Goal: Task Accomplishment & Management: Use online tool/utility

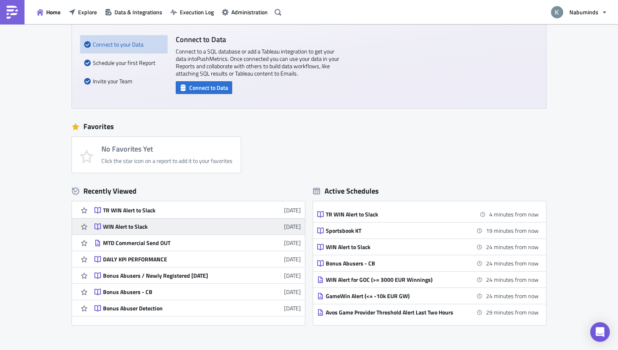
scroll to position [22, 0]
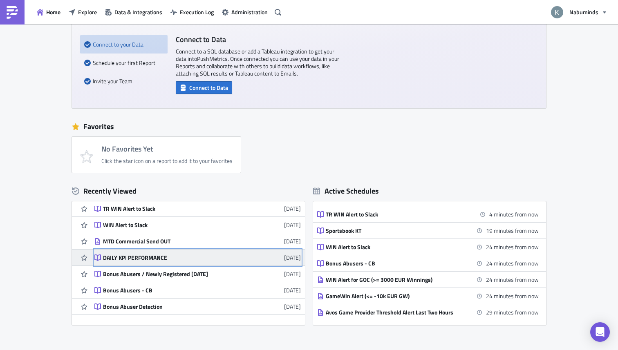
click at [146, 255] on div "DAILY KPI PERFORMANCE" at bounding box center [174, 257] width 143 height 7
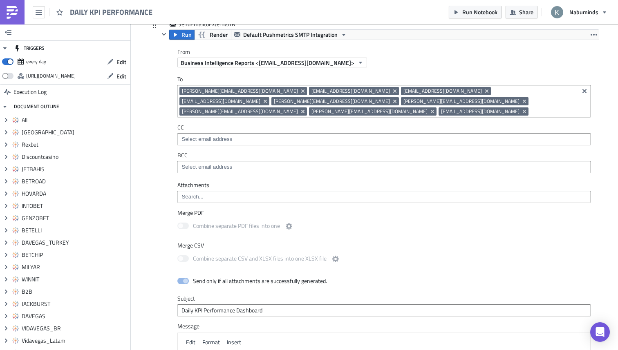
scroll to position [7684, 0]
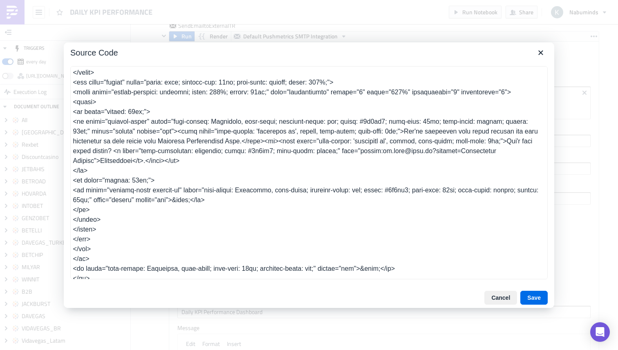
scroll to position [979, 0]
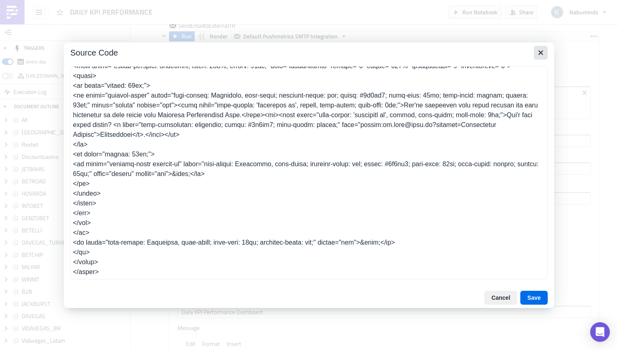
click at [544, 53] on icon "Close" at bounding box center [541, 53] width 10 height 10
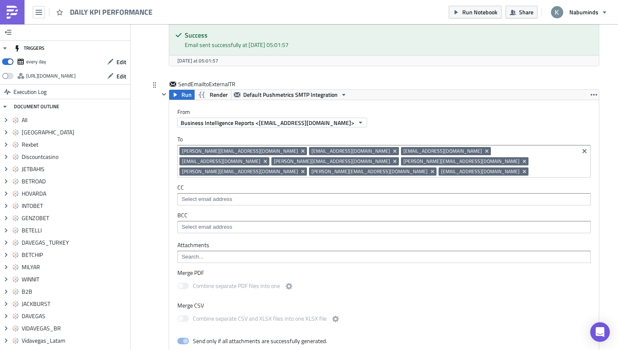
scroll to position [7625, 0]
click at [20, 12] on link at bounding box center [12, 12] width 25 height 25
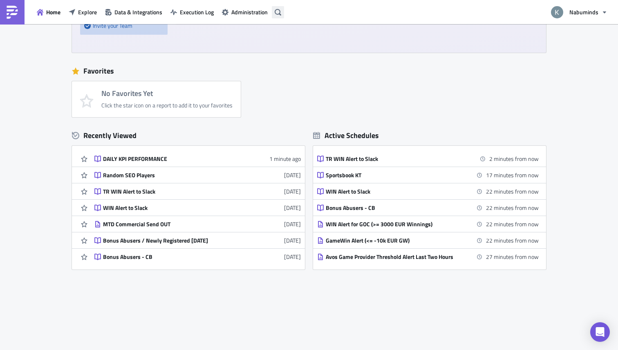
click at [277, 11] on icon "button" at bounding box center [278, 12] width 7 height 7
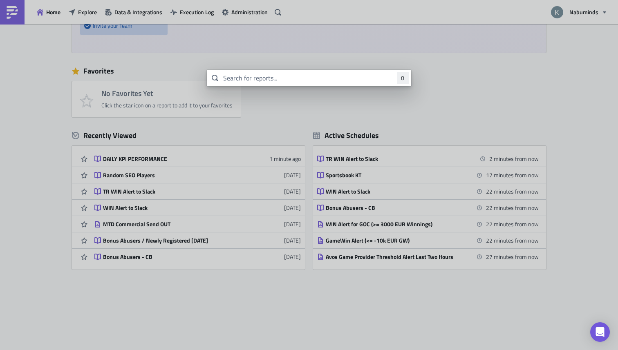
click at [60, 53] on body "Home Explore Data & Integrations Execution Log Administration Nabuminds New Get…" at bounding box center [309, 176] width 618 height 352
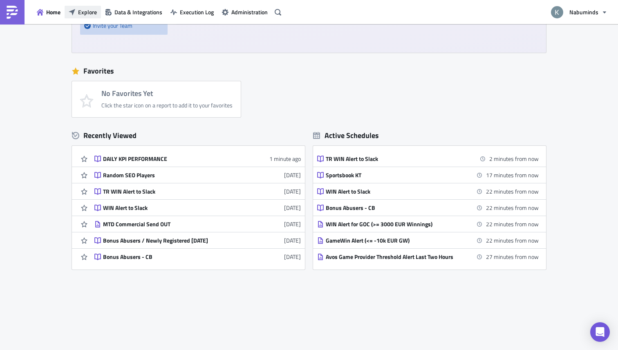
click at [83, 15] on span "Explore" at bounding box center [87, 12] width 19 height 9
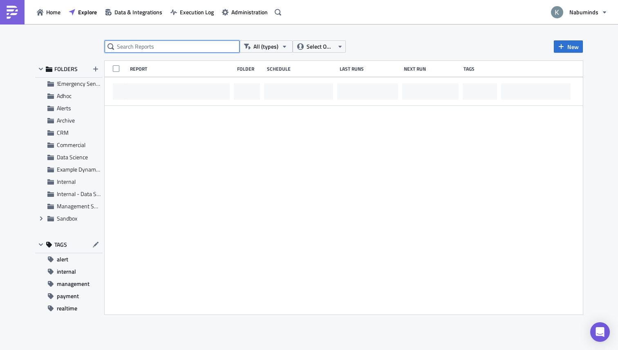
click at [130, 50] on input "text" at bounding box center [172, 46] width 135 height 12
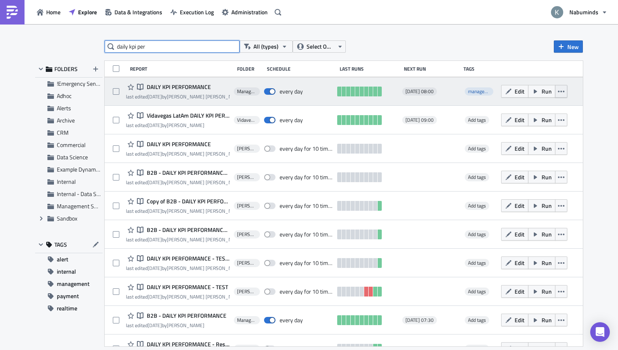
type input "daily kpi per"
click at [563, 92] on icon "button" at bounding box center [561, 91] width 7 height 7
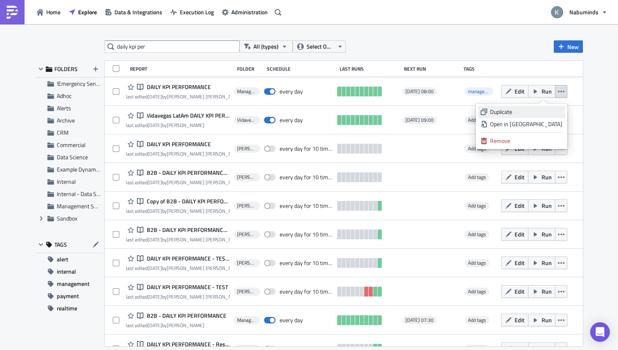
click at [537, 110] on div "Duplicate" at bounding box center [526, 112] width 72 height 8
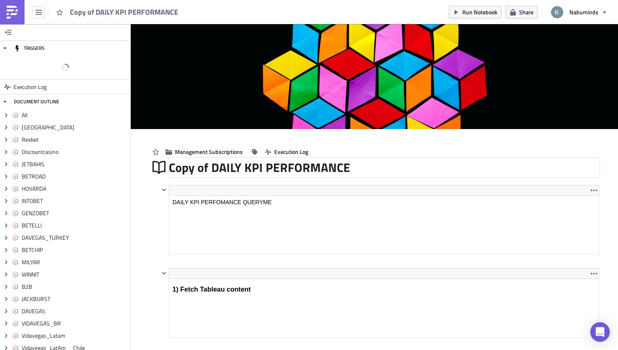
click at [212, 166] on div "Copy of DAILY KPI PERFORMANCE" at bounding box center [384, 167] width 431 height 19
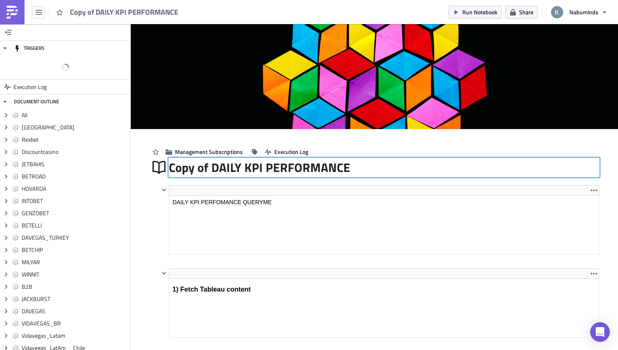
drag, startPoint x: 211, startPoint y: 167, endPoint x: 140, endPoint y: 162, distance: 71.7
type input "DAILY KPI PERFORMANCE Weekly Commercial Only"
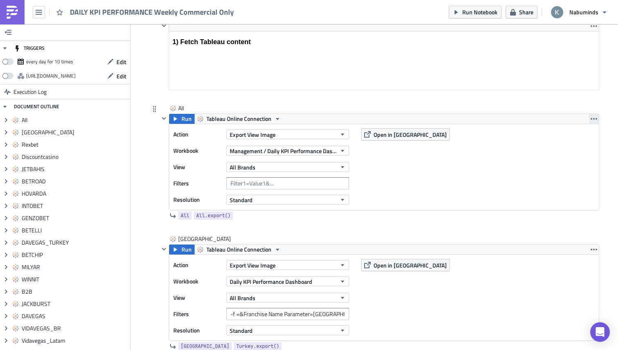
scroll to position [247, 0]
click at [592, 120] on icon "button" at bounding box center [594, 120] width 7 height 2
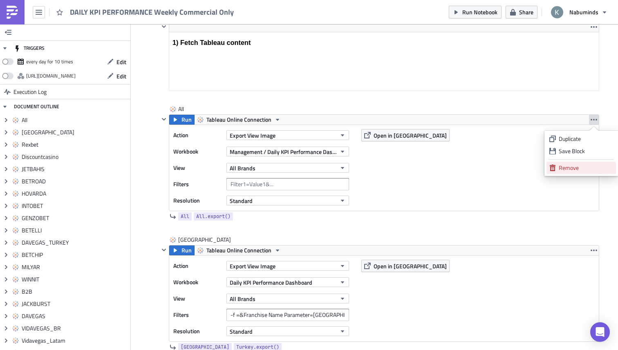
click at [574, 168] on div "Remove" at bounding box center [586, 168] width 54 height 8
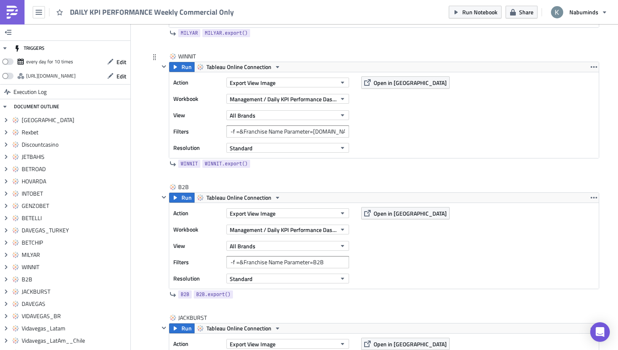
scroll to position [1876, 0]
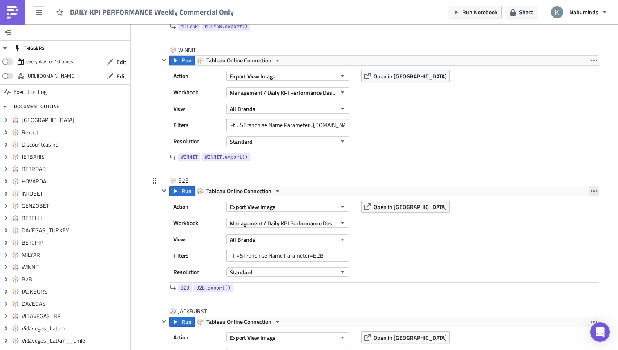
click at [592, 192] on icon "button" at bounding box center [594, 192] width 7 height 2
click at [572, 238] on div "Remove" at bounding box center [586, 239] width 54 height 8
click at [595, 188] on icon "button" at bounding box center [594, 191] width 7 height 7
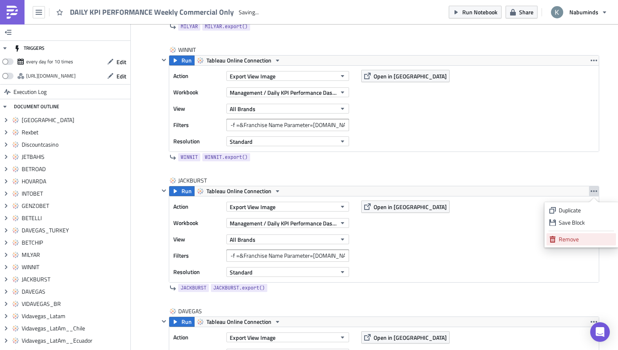
click at [567, 235] on div "Remove" at bounding box center [586, 239] width 54 height 8
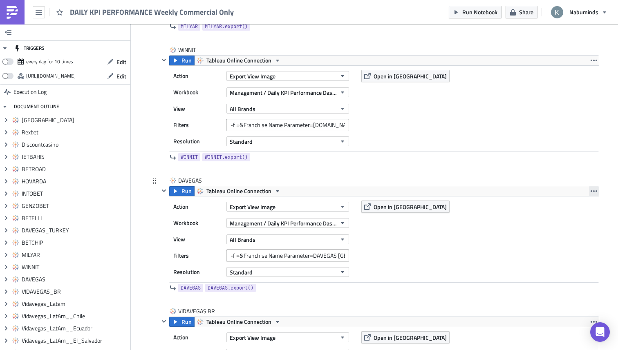
click at [592, 191] on icon "button" at bounding box center [594, 191] width 7 height 7
click at [576, 242] on div "Remove" at bounding box center [586, 239] width 54 height 8
click at [596, 189] on icon "button" at bounding box center [594, 191] width 7 height 7
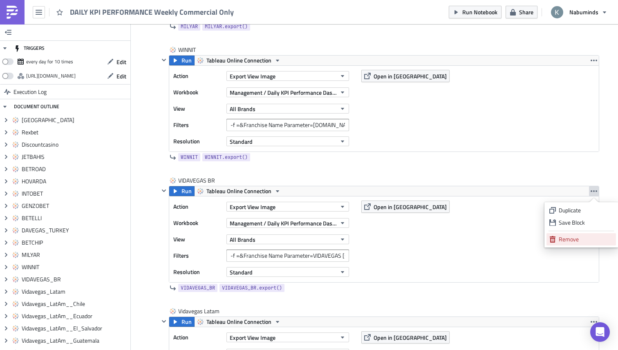
click at [568, 238] on div "Remove" at bounding box center [586, 239] width 54 height 8
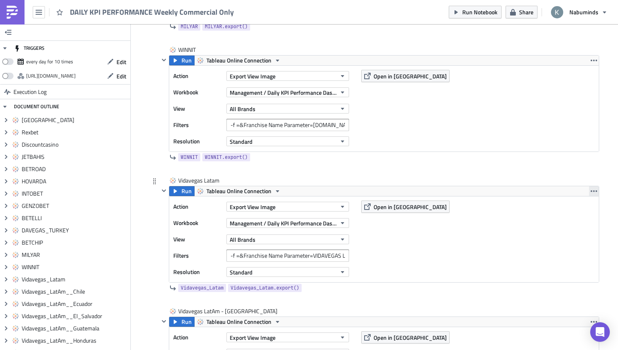
click at [594, 193] on icon "button" at bounding box center [594, 191] width 7 height 7
click at [581, 240] on div "Remove" at bounding box center [586, 239] width 54 height 8
click at [591, 192] on icon "button" at bounding box center [594, 191] width 7 height 7
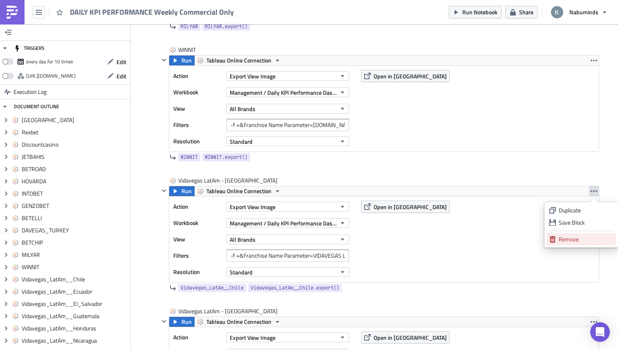
click at [577, 238] on div "Remove" at bounding box center [586, 239] width 54 height 8
click at [595, 190] on icon "button" at bounding box center [594, 191] width 7 height 7
click at [581, 235] on link "Remove" at bounding box center [582, 239] width 70 height 12
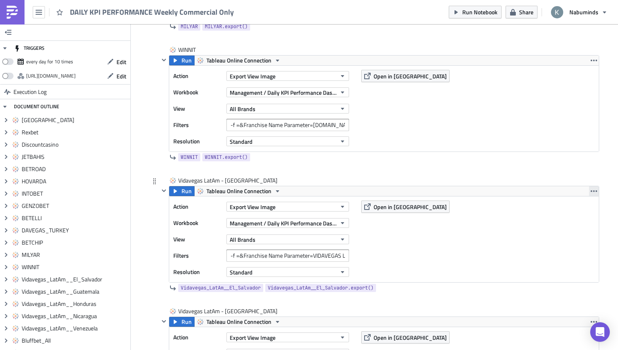
click at [593, 191] on icon "button" at bounding box center [594, 191] width 7 height 7
click at [572, 238] on div "Remove" at bounding box center [586, 239] width 54 height 8
click at [595, 191] on icon "button" at bounding box center [594, 191] width 7 height 7
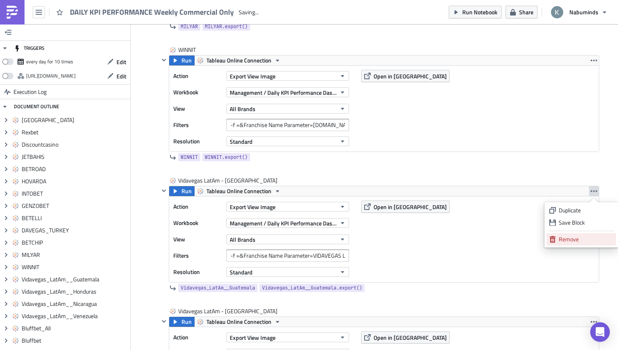
click at [577, 241] on div "Remove" at bounding box center [586, 239] width 54 height 8
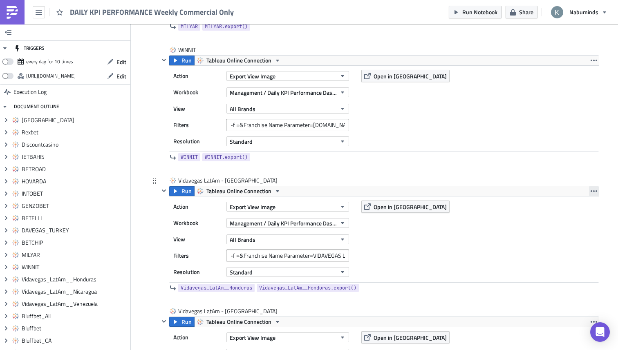
click at [597, 193] on button "button" at bounding box center [594, 191] width 10 height 10
click at [574, 238] on div "Remove" at bounding box center [586, 239] width 54 height 8
click at [590, 192] on button "button" at bounding box center [594, 191] width 10 height 10
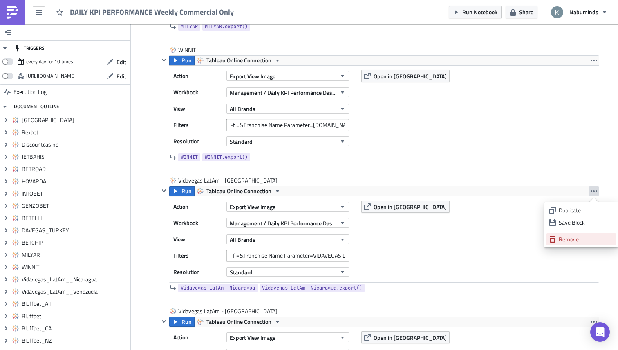
click at [578, 236] on div "Remove" at bounding box center [586, 239] width 54 height 8
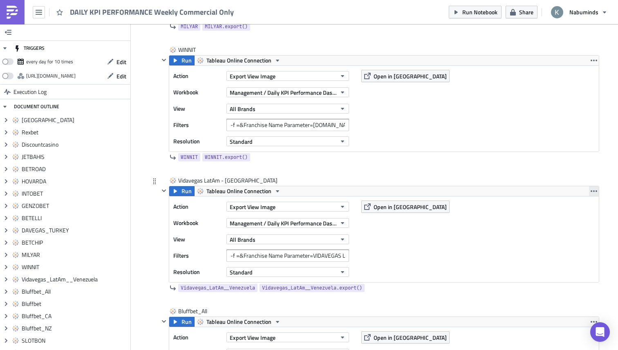
click at [593, 191] on icon "button" at bounding box center [594, 192] width 7 height 2
click at [586, 237] on div "Remove" at bounding box center [586, 239] width 54 height 8
click at [592, 191] on icon "button" at bounding box center [594, 192] width 7 height 2
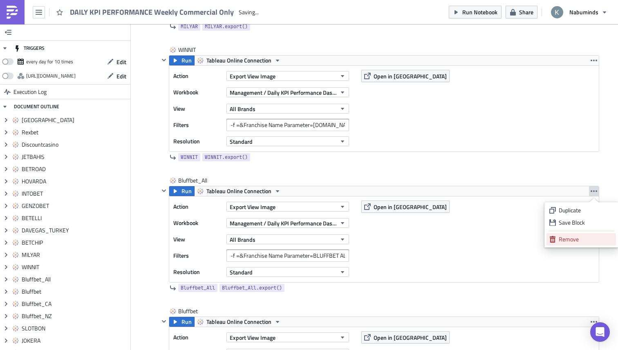
click at [587, 240] on div "Remove" at bounding box center [586, 239] width 54 height 8
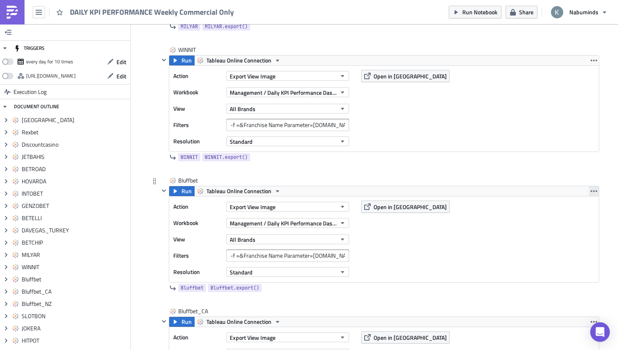
click at [592, 192] on icon "button" at bounding box center [594, 191] width 7 height 7
click at [587, 238] on div "Remove" at bounding box center [586, 239] width 54 height 8
click at [592, 193] on icon "button" at bounding box center [594, 191] width 7 height 7
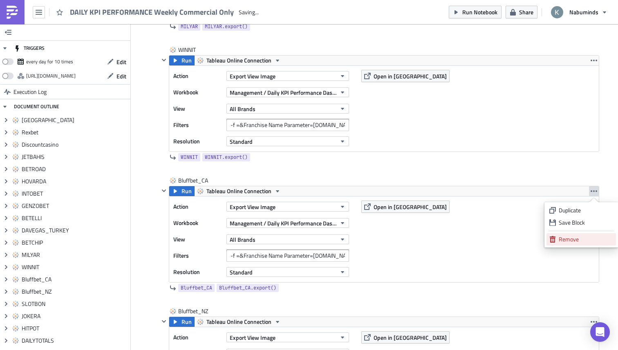
click at [586, 238] on div "Remove" at bounding box center [586, 239] width 54 height 8
click at [592, 193] on icon "button" at bounding box center [594, 191] width 7 height 7
click at [590, 243] on div "Remove" at bounding box center [586, 239] width 54 height 8
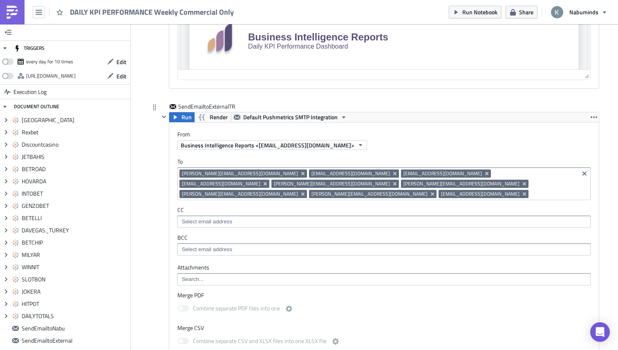
scroll to position [3680, 0]
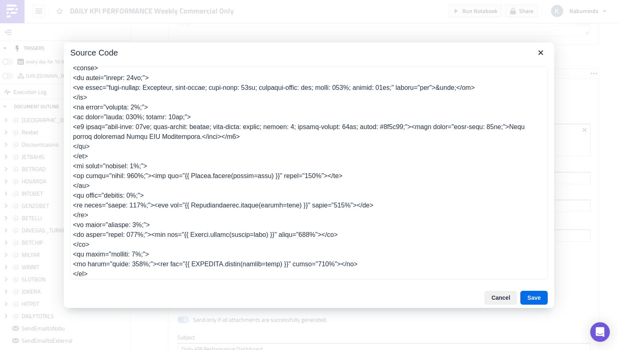
scroll to position [332, 0]
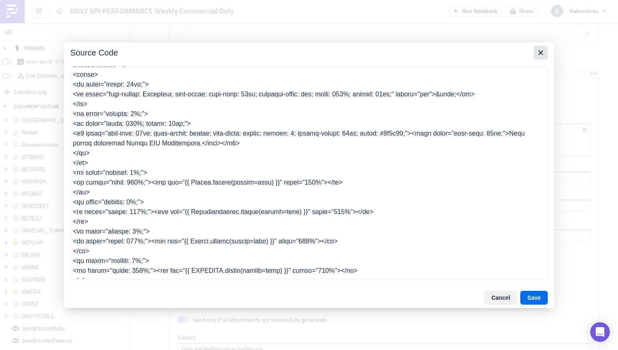
click at [544, 55] on icon "Close" at bounding box center [541, 53] width 10 height 10
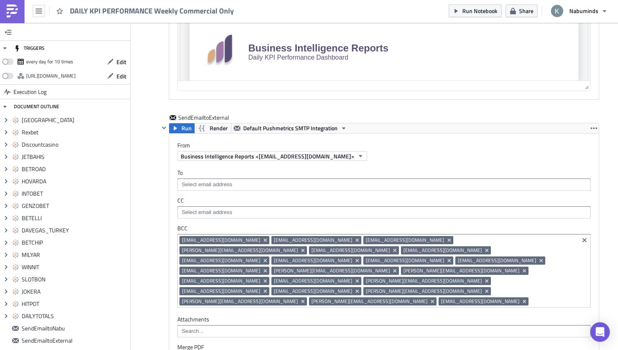
scroll to position [3072, 0]
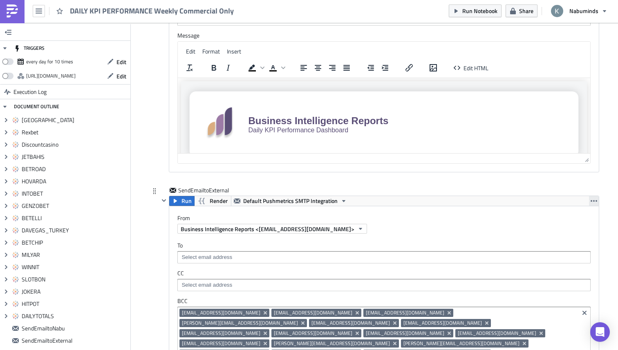
click at [593, 200] on icon "button" at bounding box center [594, 201] width 7 height 2
click at [573, 155] on div "Remove" at bounding box center [586, 157] width 54 height 8
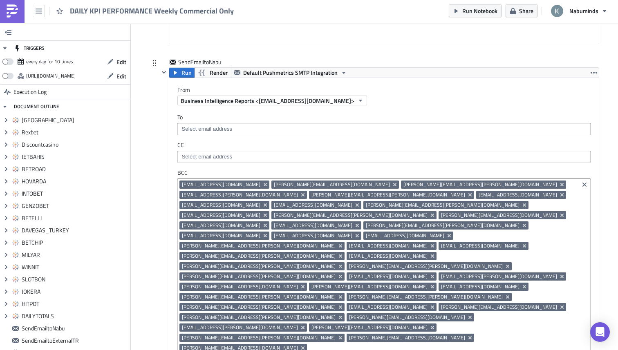
scroll to position [2599, 0]
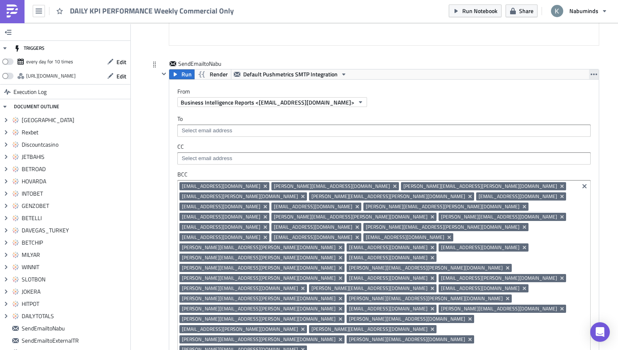
click at [589, 73] on button "button" at bounding box center [594, 75] width 10 height 10
click at [560, 120] on div "Remove" at bounding box center [586, 123] width 54 height 8
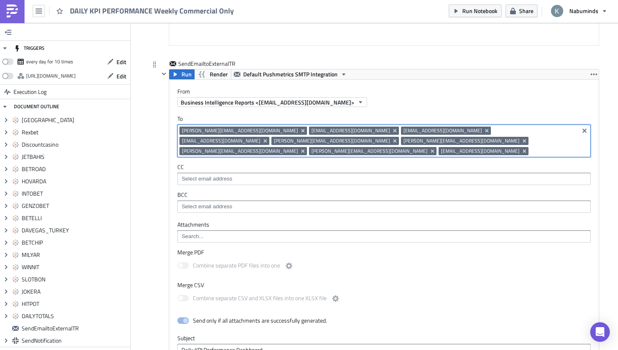
click at [531, 147] on input at bounding box center [554, 151] width 46 height 8
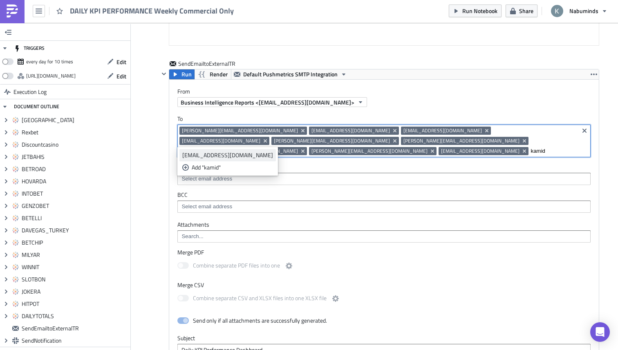
type input "kamid"
click at [224, 155] on div "[EMAIL_ADDRESS][DOMAIN_NAME]" at bounding box center [227, 155] width 91 height 8
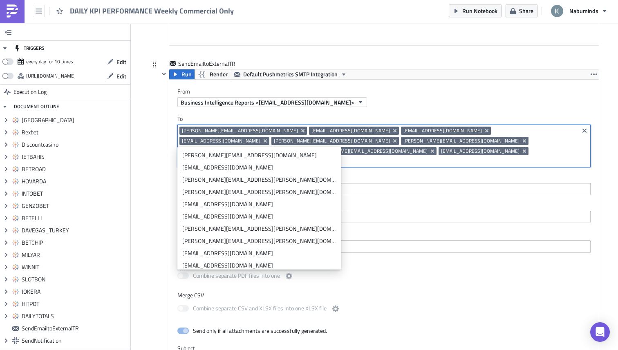
click at [152, 151] on div "SendEmailtoExternalTR Run Render Default Pushmetrics SMTP Integration From Busi…" at bounding box center [375, 294] width 450 height 468
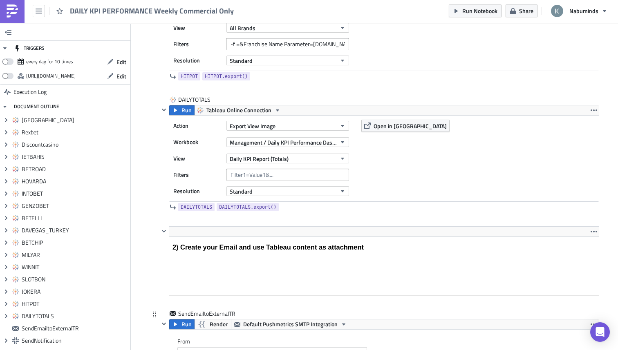
scroll to position [2349, 0]
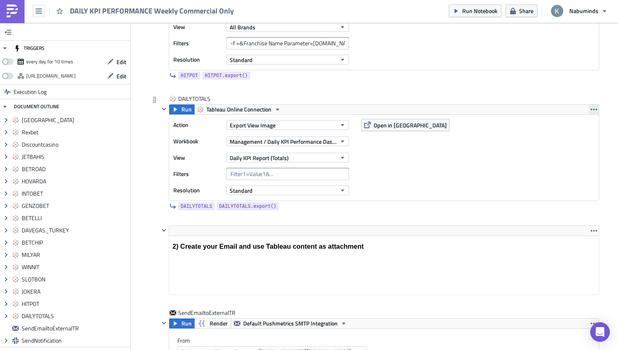
click at [592, 109] on icon "button" at bounding box center [594, 110] width 7 height 2
drag, startPoint x: 570, startPoint y: 159, endPoint x: 227, endPoint y: 56, distance: 358.0
click at [570, 159] on div "Remove" at bounding box center [586, 158] width 54 height 8
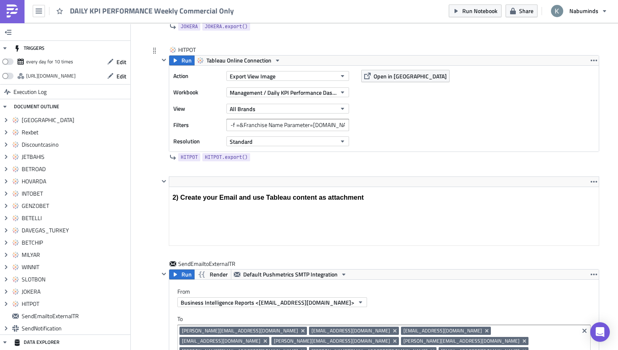
scroll to position [2266, 0]
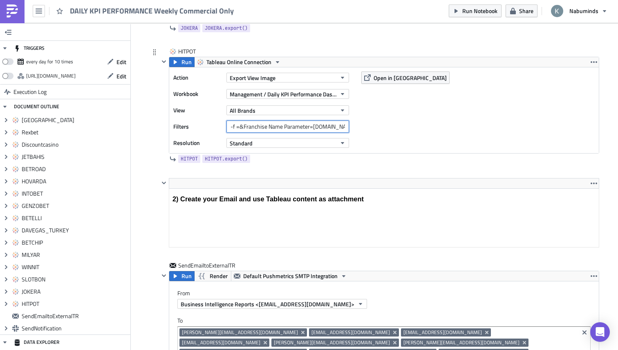
click at [299, 128] on input "-f =&Franchise Name Parameter=[DOMAIN_NAME]" at bounding box center [287, 127] width 123 height 12
drag, startPoint x: 341, startPoint y: 132, endPoint x: 399, endPoint y: 126, distance: 58.8
click at [399, 126] on div "Action Export View Image Workbook Management / Daily KPI Performance Dashboard …" at bounding box center [384, 110] width 430 height 86
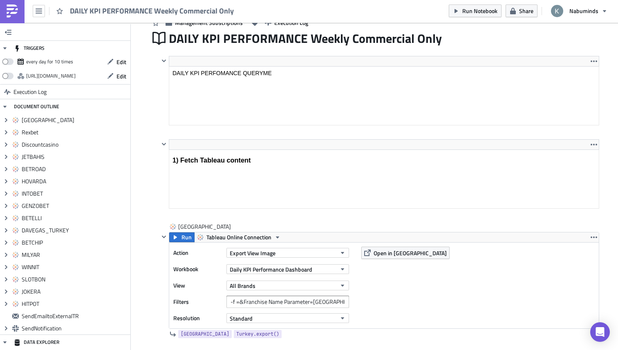
scroll to position [216, 0]
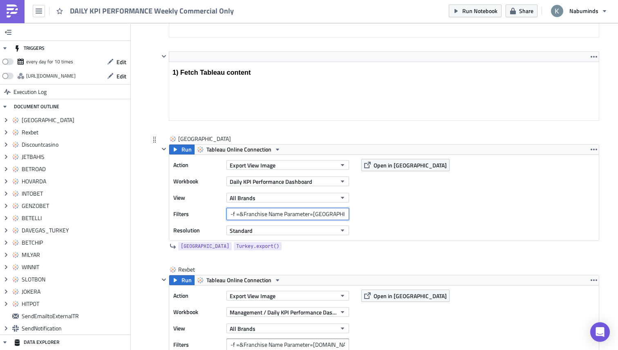
click at [337, 215] on input "-f =&Franchise Name Parameter=[GEOGRAPHIC_DATA]" at bounding box center [287, 214] width 123 height 12
paste input "Report As Of Filter"
click at [182, 148] on span "Run" at bounding box center [187, 150] width 10 height 10
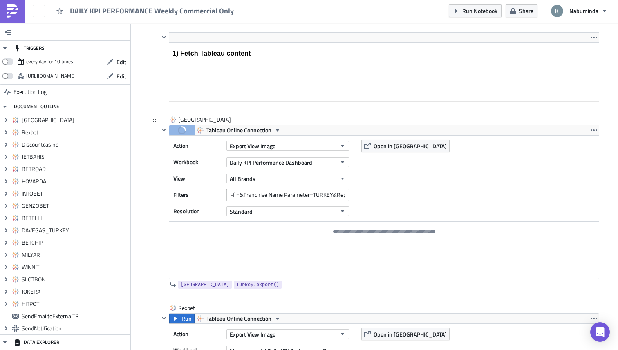
scroll to position [237, 0]
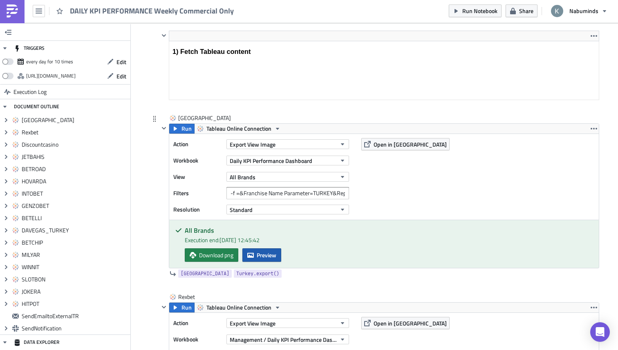
click at [249, 257] on icon "button" at bounding box center [250, 255] width 7 height 5
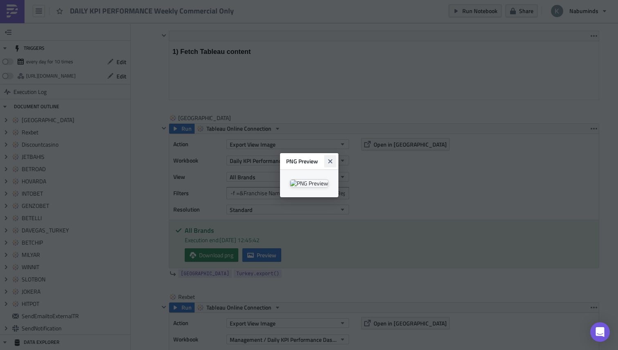
click at [332, 159] on icon "Close" at bounding box center [330, 161] width 4 height 4
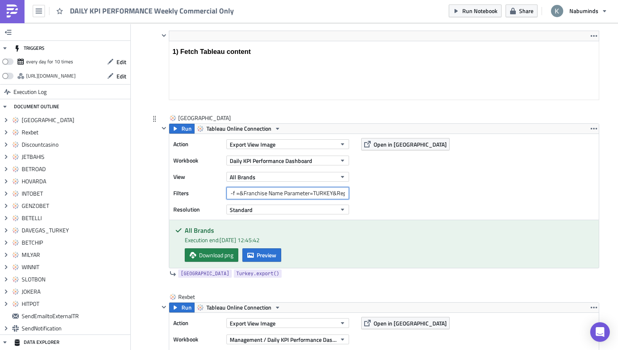
click at [333, 194] on input "-f =&Franchise Name Parameter=TURKEY&Report As Of Filter=Weekly" at bounding box center [287, 193] width 123 height 12
click at [214, 255] on span "Download png" at bounding box center [216, 255] width 34 height 9
click at [311, 194] on input "-f =&Franchise Name Parameter=TURKEY&Report As Of Filter=Weekly" at bounding box center [287, 193] width 123 height 12
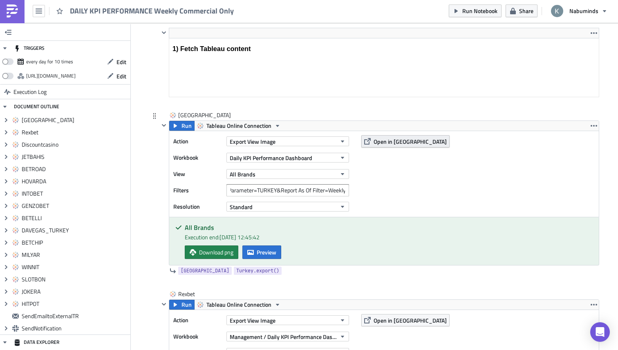
scroll to position [0, 0]
click at [383, 141] on span "Open in [GEOGRAPHIC_DATA]" at bounding box center [410, 141] width 73 height 9
click at [333, 191] on input "-f =&Franchise Name Parameter=TURKEY&Report As Of Filter=Weekly" at bounding box center [287, 190] width 123 height 12
click at [179, 126] on button "Run" at bounding box center [181, 126] width 25 height 10
click at [267, 251] on span "Preview" at bounding box center [267, 252] width 20 height 9
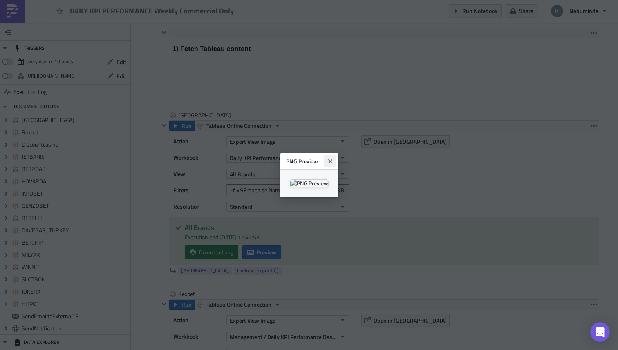
click at [332, 159] on icon "Close" at bounding box center [330, 161] width 4 height 4
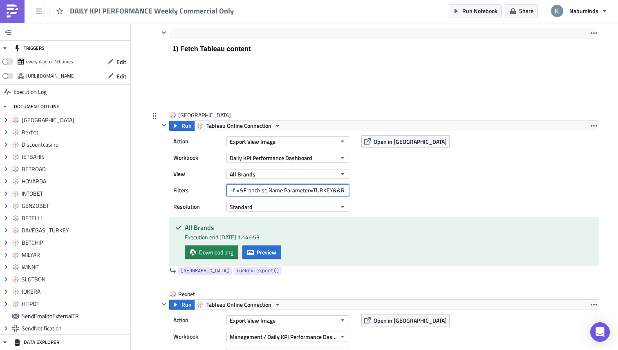
click at [331, 190] on input "-f =&Franchise Name Parameter=TURKEY&&Report As Of Filter=Weekly" at bounding box center [287, 190] width 123 height 12
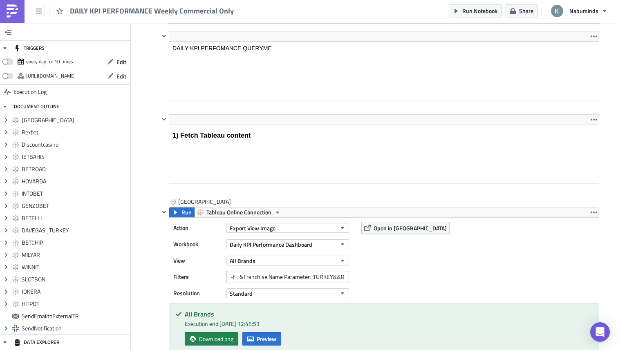
scroll to position [290, 0]
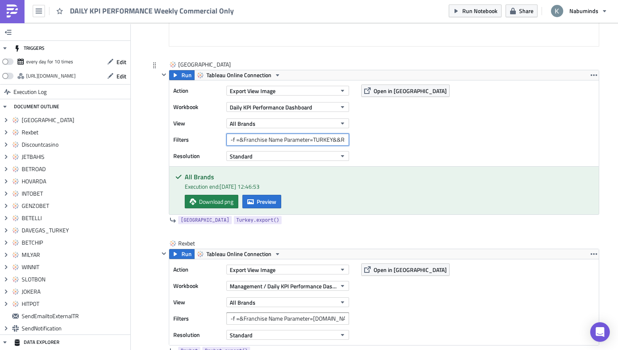
click at [333, 140] on input "-f =&Franchise Name Parameter=TURKEY&&Report As Of Filter=Weekly" at bounding box center [287, 140] width 123 height 12
click at [325, 139] on input "-f =&Franchise Name Parameter=TURKEY&&Report As Of Filter=Weekly" at bounding box center [287, 140] width 123 height 12
paste input "Report As Of"
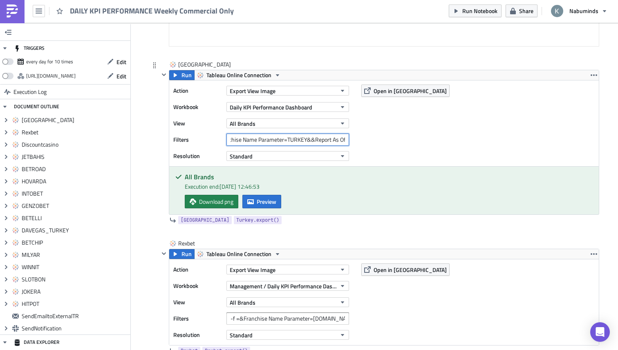
scroll to position [0, 46]
type input "-f =&Franchise Name Parameter=TURKEY&&Report As Of=Weekly"
click at [188, 75] on span "Run" at bounding box center [187, 75] width 10 height 10
click at [267, 206] on span "Preview" at bounding box center [267, 201] width 20 height 9
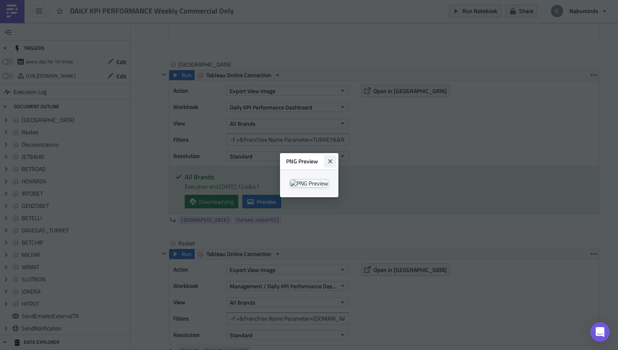
click at [334, 158] on icon "Close" at bounding box center [330, 161] width 7 height 7
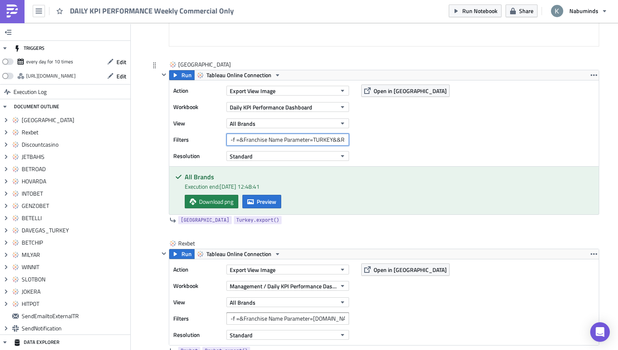
scroll to position [0, 46]
drag, startPoint x: 332, startPoint y: 139, endPoint x: 422, endPoint y: 136, distance: 90.4
click at [422, 136] on div "Action Export View Image Workbook Daily KPI Performance Dashboard View All Bran…" at bounding box center [384, 124] width 430 height 86
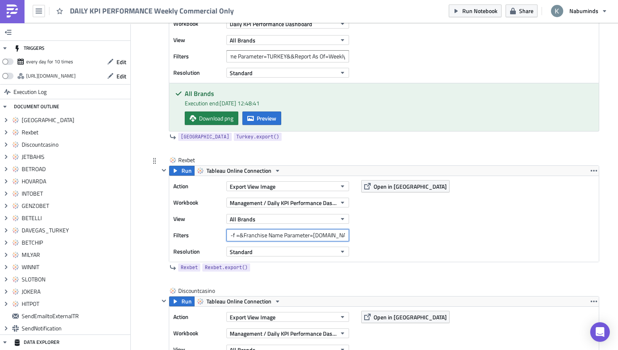
scroll to position [0, 0]
click at [339, 234] on input "-f =&Franchise Name Parameter=[DOMAIN_NAME]" at bounding box center [287, 235] width 123 height 12
click at [344, 237] on input "-f =&Franchise Name Parameter=[DOMAIN_NAME]" at bounding box center [287, 235] width 123 height 12
paste input "&&Report As Of=Weekly"
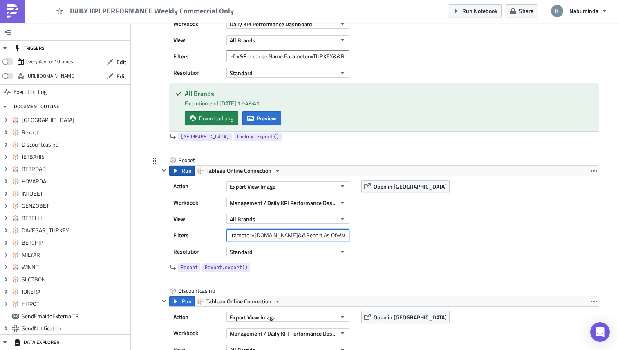
type input "-f =&Franchise Name Parameter=[DOMAIN_NAME]&&Report As Of=Weekly"
click at [188, 173] on span "Run" at bounding box center [187, 171] width 10 height 10
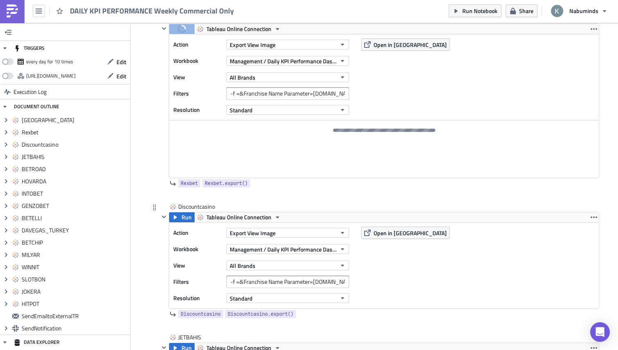
scroll to position [537, 0]
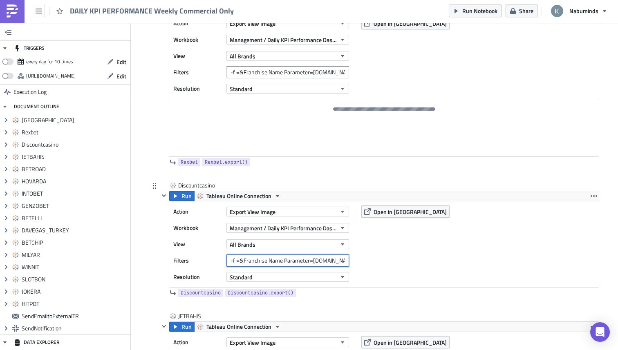
click at [336, 262] on input "-f =&Franchise Name Parameter=[DOMAIN_NAME]" at bounding box center [287, 261] width 123 height 12
paste input "&&Report As Of=Weekly"
type input "-f =&Franchise Name Parameter=[DOMAIN_NAME]&&Report As Of=Weekly"
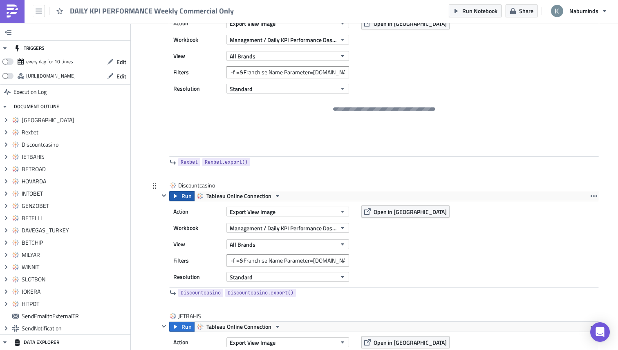
click at [188, 197] on span "Run" at bounding box center [187, 196] width 10 height 10
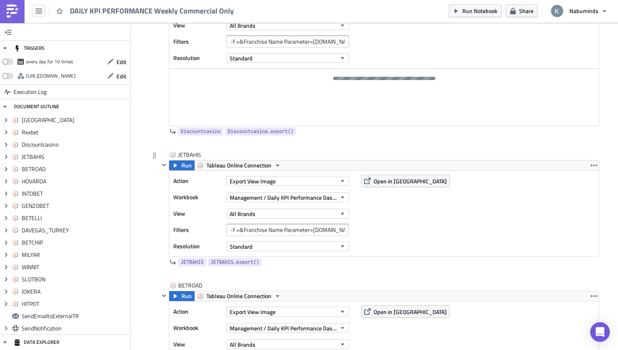
scroll to position [782, 0]
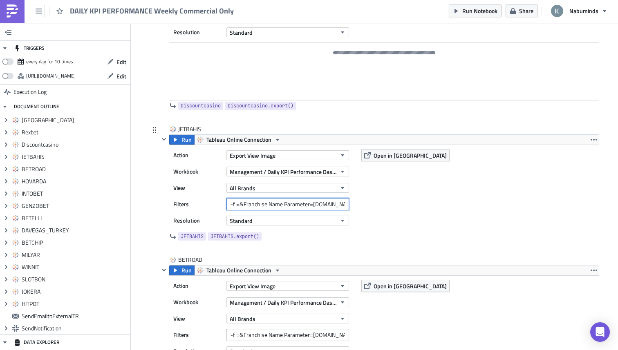
click at [309, 206] on input "-f =&Franchise Name Parameter=[DOMAIN_NAME]" at bounding box center [287, 204] width 123 height 12
paste input "&&Report As Of=Weekly"
type input "-f =&Franchise Name Parameter=[DOMAIN_NAME]&&Report As Of=Weekly"
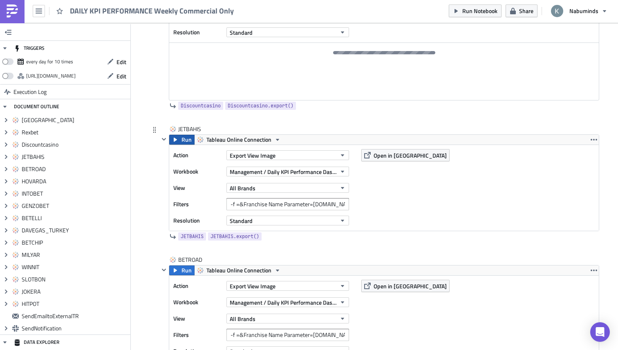
click at [177, 141] on icon "button" at bounding box center [175, 140] width 7 height 7
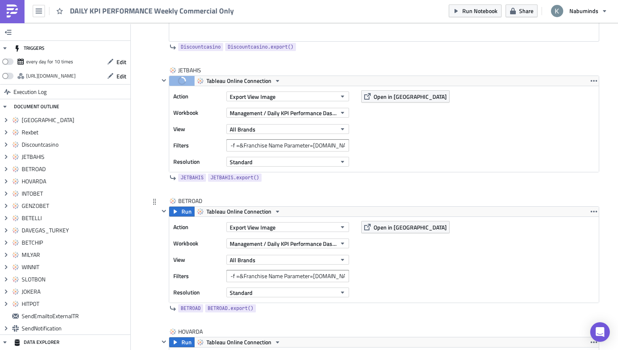
scroll to position [831, 0]
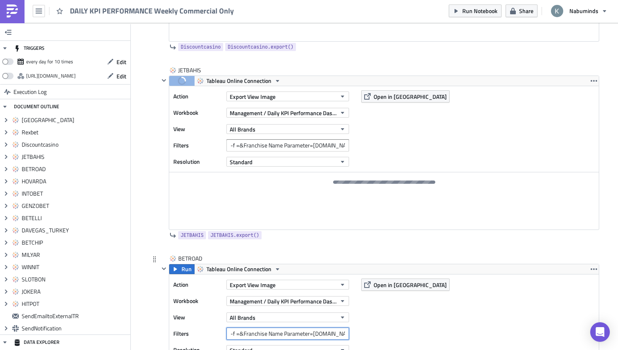
click at [336, 336] on input "-f =&Franchise Name Parameter=[DOMAIN_NAME]" at bounding box center [287, 334] width 123 height 12
paste input "&&Report As Of=Weekly"
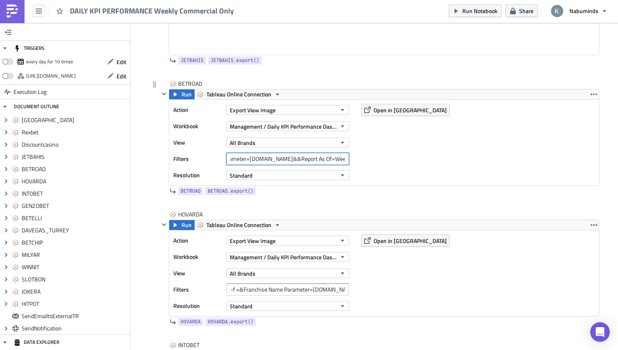
scroll to position [1014, 0]
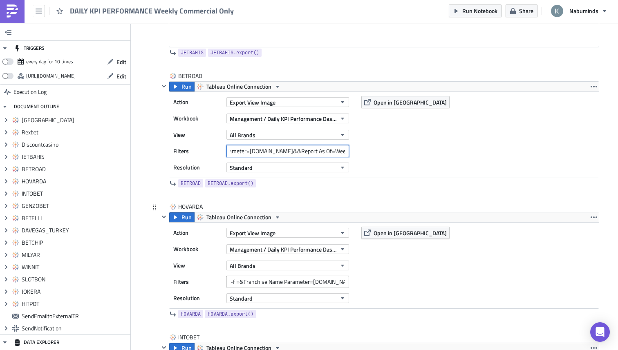
type input "-f =&Franchise Name Parameter=[DOMAIN_NAME]&&Report As Of=Weekly"
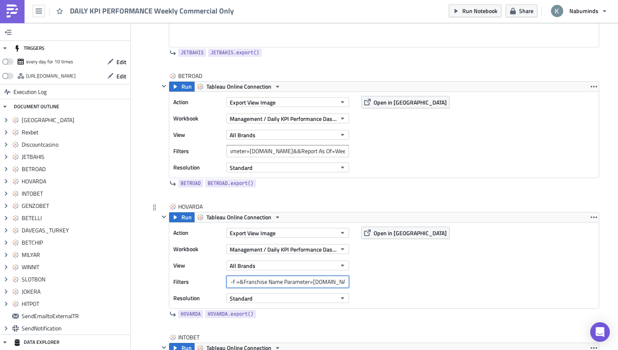
click at [333, 284] on input "-f =&Franchise Name Parameter=[DOMAIN_NAME]" at bounding box center [287, 282] width 123 height 12
paste input "&&Report As Of=Weekly"
type input "-f =&Franchise Name Parameter=[DOMAIN_NAME]&&Report As Of=Weekly"
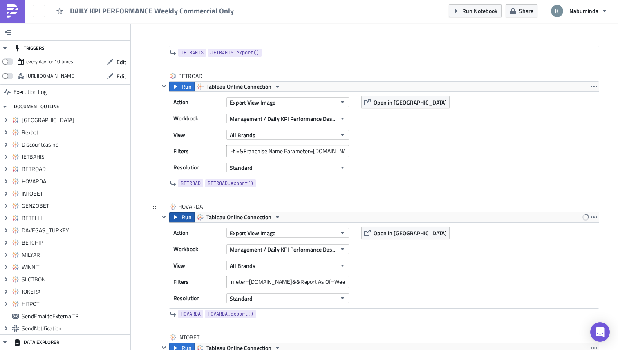
scroll to position [0, 0]
click at [179, 218] on button "Run" at bounding box center [181, 218] width 25 height 10
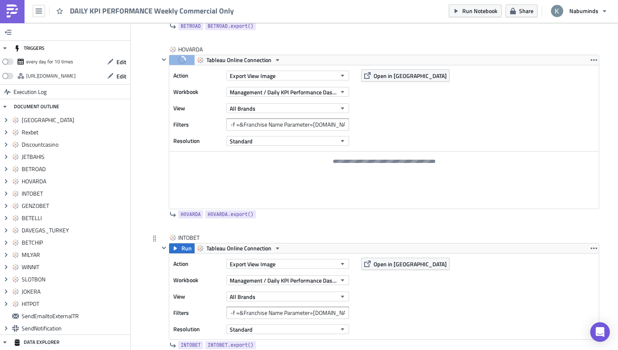
scroll to position [1152, 0]
click at [335, 310] on input "-f =&Franchise Name Parameter=[DOMAIN_NAME]" at bounding box center [287, 313] width 123 height 12
paste input "&&Report As Of=Weekly"
type input "-f =&Franchise Name Parameter=[DOMAIN_NAME]&&Report As Of=Weekly"
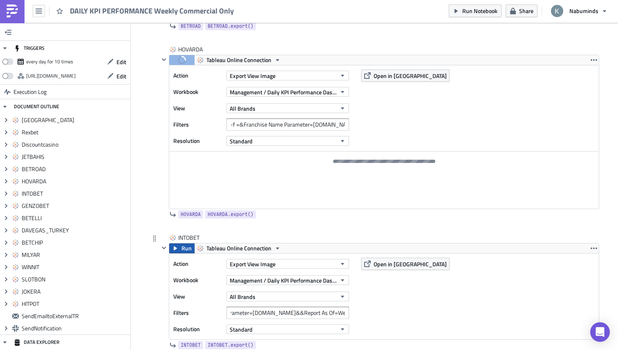
click at [182, 249] on span "Run" at bounding box center [187, 249] width 10 height 10
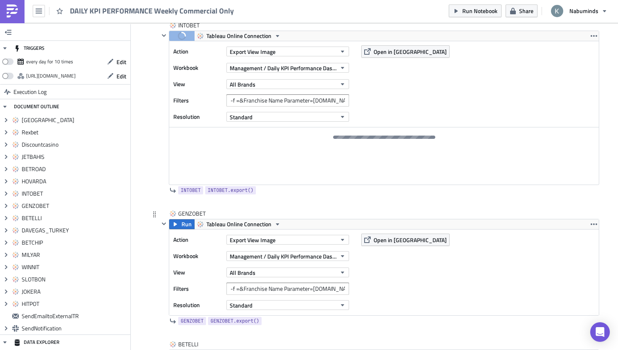
scroll to position [1367, 0]
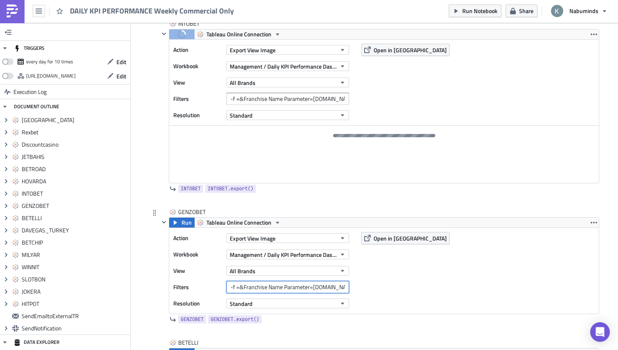
click at [321, 287] on input "-f =&Franchise Name Parameter=[DOMAIN_NAME]" at bounding box center [287, 287] width 123 height 12
paste input "&&Report As Of=Weekly"
type input "-f =&Franchise Name Parameter=[DOMAIN_NAME]&&Report As Of=Weekly"
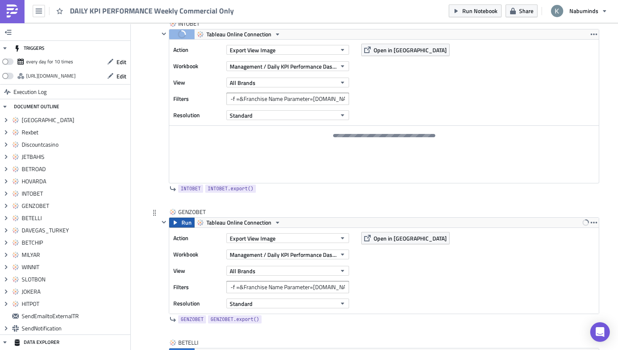
click at [188, 225] on span "Run" at bounding box center [187, 223] width 10 height 10
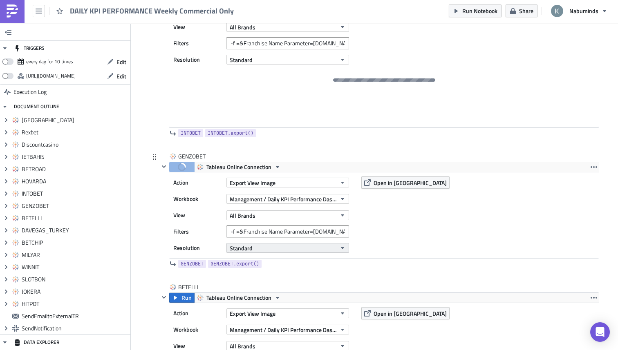
scroll to position [1510, 0]
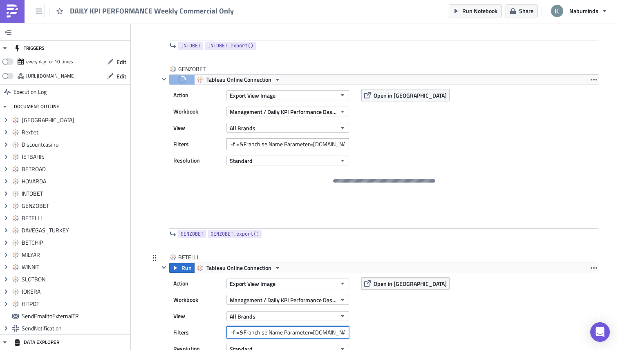
click at [326, 331] on input "-f =&Franchise Name Parameter=[DOMAIN_NAME]" at bounding box center [287, 333] width 123 height 12
paste input "&&Report As Of=Weekly"
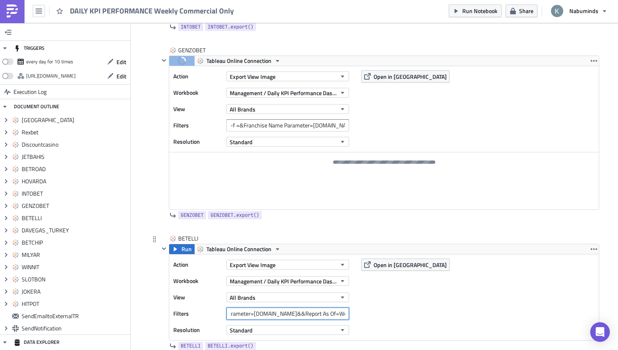
scroll to position [1500, 0]
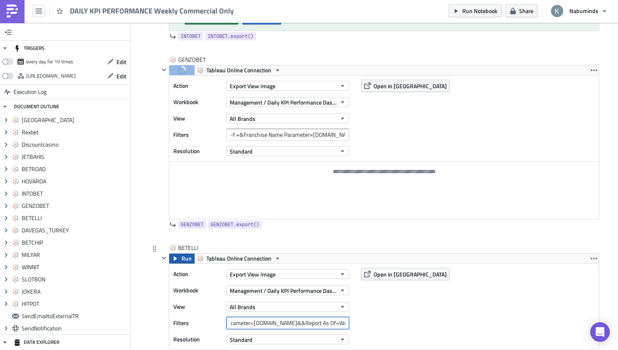
type input "-f =&Franchise Name Parameter=[DOMAIN_NAME]&&Report As Of=Weekly"
click at [186, 258] on span "Run" at bounding box center [187, 259] width 10 height 10
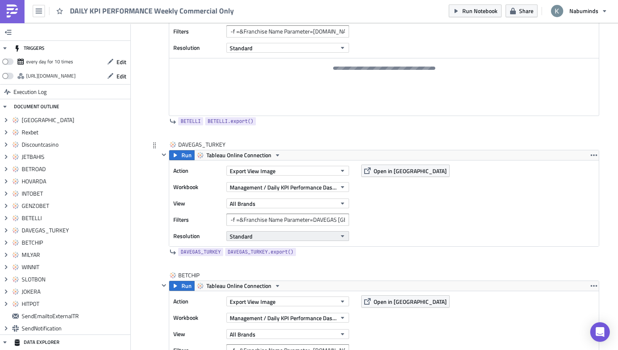
scroll to position [1795, 0]
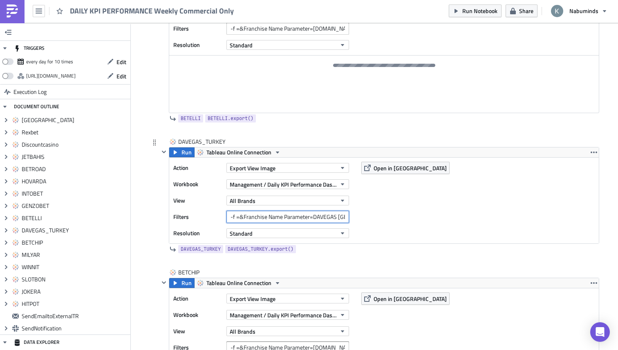
click at [317, 220] on input "-f =&Franchise Name Parameter=DAVEGAS [GEOGRAPHIC_DATA]" at bounding box center [287, 217] width 123 height 12
paste input "&&Report As Of=Weekly"
type input "-f =&Franchise Name Parameter=DAVEGAS TURKEY&&Report As Of=Weekly"
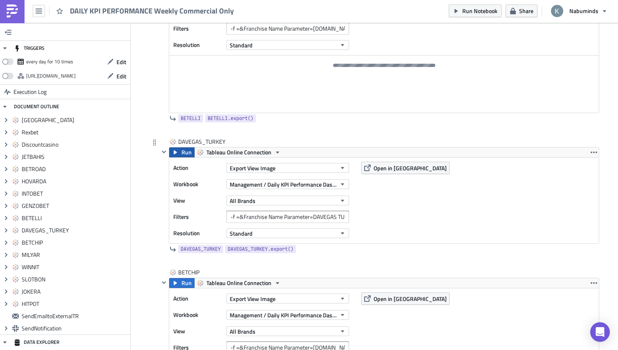
click at [186, 154] on span "Run" at bounding box center [187, 153] width 10 height 10
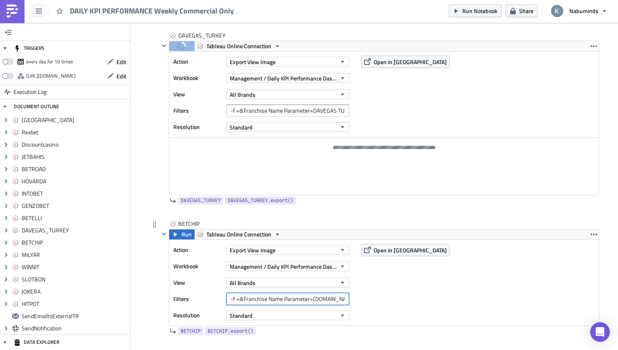
click at [321, 300] on input "-f =&Franchise Name Parameter=[DOMAIN_NAME]" at bounding box center [287, 299] width 123 height 12
paste input "&&Report As Of=Weekly"
type input "-f =&Franchise Name Parameter=[DOMAIN_NAME]&&Report As Of=Weekly"
click at [186, 236] on span "Run" at bounding box center [187, 235] width 10 height 10
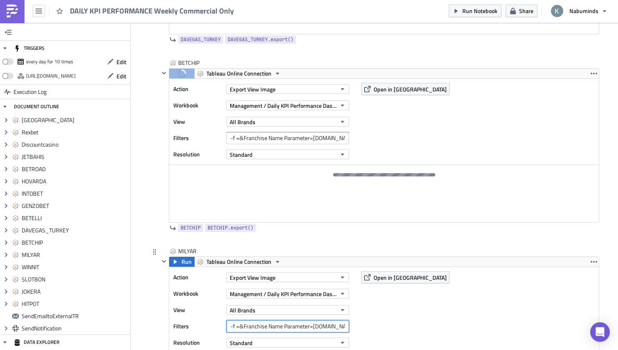
click at [323, 325] on input "-f =&Franchise Name Parameter=[DOMAIN_NAME]" at bounding box center [287, 327] width 123 height 12
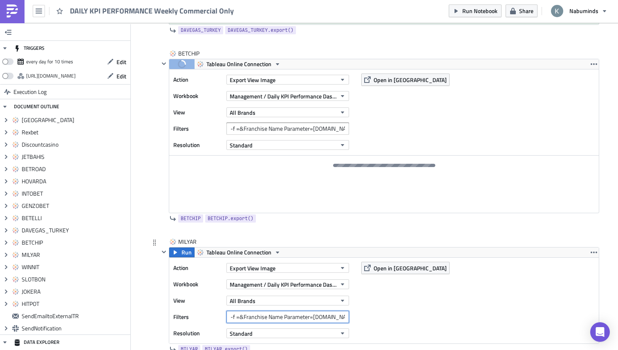
paste input "&&Report As Of=Weekly"
type input "-f =&Franchise Name Parameter=[DOMAIN_NAME]&&Report As Of=Weekly"
click at [191, 253] on span "Run" at bounding box center [187, 253] width 10 height 10
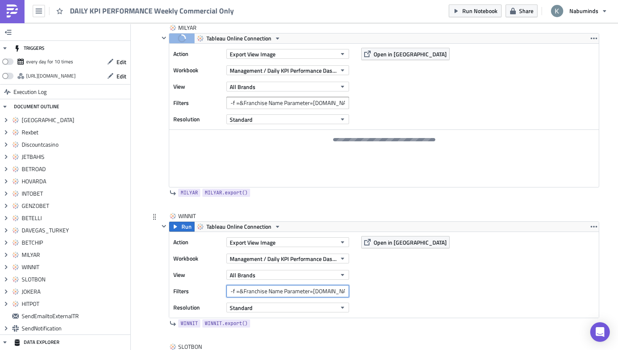
click at [300, 293] on input "-f =&Franchise Name Parameter=[DOMAIN_NAME]" at bounding box center [287, 291] width 123 height 12
paste input "&&Report As Of=Weekly"
type input "-f =&Franchise Name Parameter=[DOMAIN_NAME]&&Report As Of=Weekly"
click at [188, 227] on span "Run" at bounding box center [187, 227] width 10 height 10
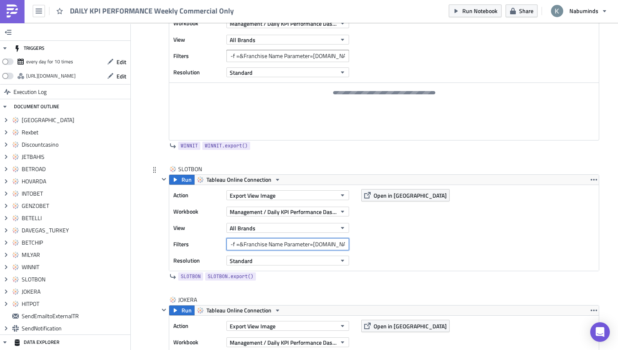
click at [329, 250] on input "-f =&Franchise Name Parameter=[DOMAIN_NAME]" at bounding box center [287, 244] width 123 height 12
paste input "&&Report As Of=Weekly"
type input "-f =&Franchise Name Parameter=[DOMAIN_NAME]&&Report As Of=Weekly"
click at [182, 179] on span "Run" at bounding box center [187, 180] width 10 height 10
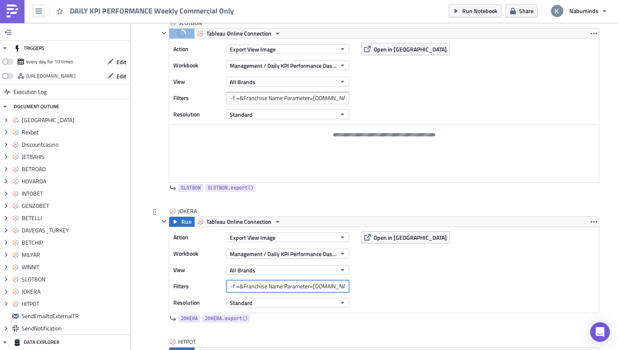
click at [323, 287] on input "-f =&Franchise Name Parameter=[DOMAIN_NAME]" at bounding box center [287, 286] width 123 height 12
paste input "&&Report As Of=Weekly"
type input "-f =&Franchise Name Parameter=[DOMAIN_NAME]&&Report As Of=Weekly"
click at [181, 224] on button "Run" at bounding box center [181, 222] width 25 height 10
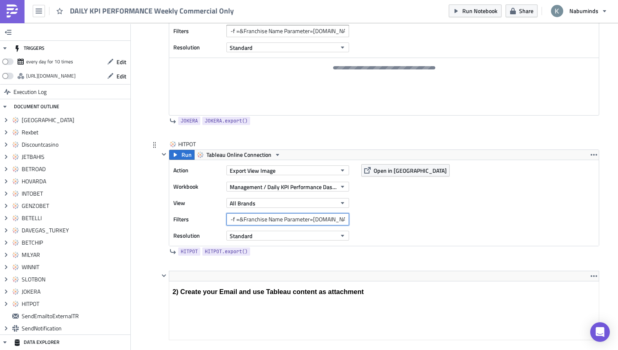
click at [325, 217] on input "-f =&Franchise Name Parameter=[DOMAIN_NAME]" at bounding box center [287, 219] width 123 height 12
paste input "&&Report As Of=Weekly"
type input "-f =&Franchise Name Parameter=[DOMAIN_NAME]&&Report As Of=Weekly"
click at [186, 155] on span "Run" at bounding box center [187, 155] width 10 height 10
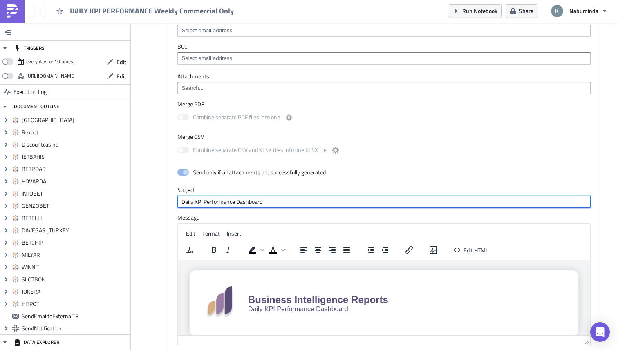
click at [288, 196] on input "Daily KPI Performance Dashboard" at bounding box center [383, 202] width 413 height 12
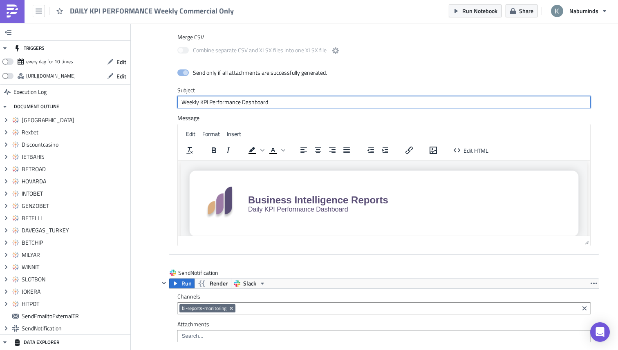
type input "Weekly KPI Performance Dashboard"
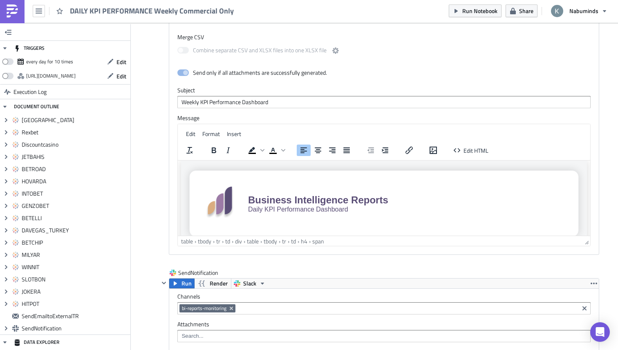
click at [263, 212] on span "Daily KPI Performance Dashboard" at bounding box center [298, 209] width 100 height 7
click at [260, 210] on span "Daily KPI Performance Dashboard" at bounding box center [298, 209] width 100 height 7
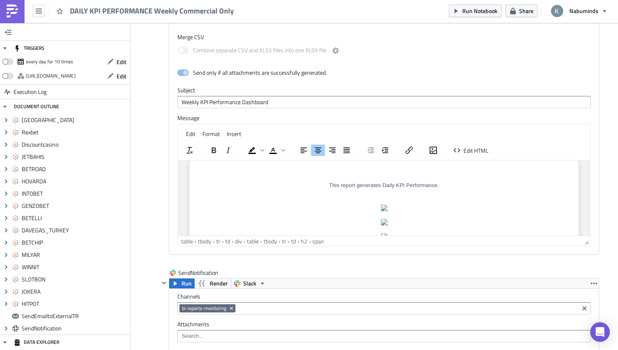
click at [388, 185] on span "This report generates Daily KPI Performance." at bounding box center [384, 185] width 110 height 6
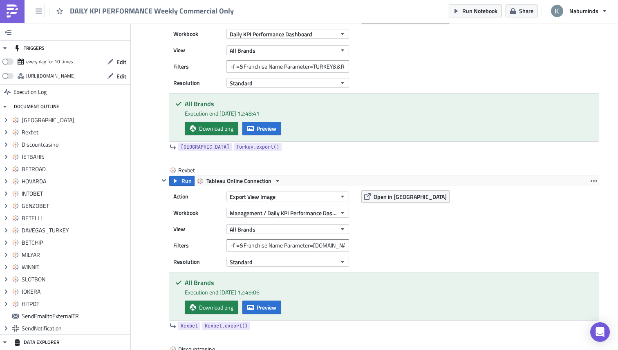
scroll to position [405, 0]
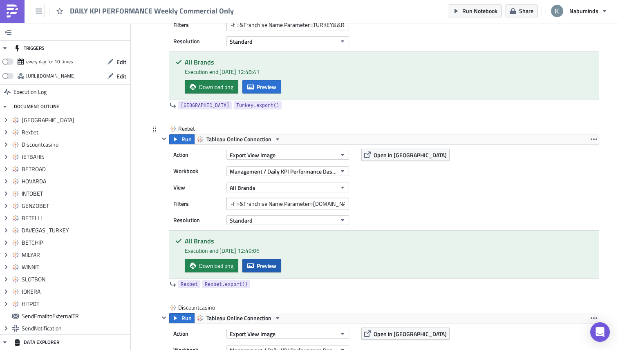
click at [274, 265] on span "Preview" at bounding box center [267, 266] width 20 height 9
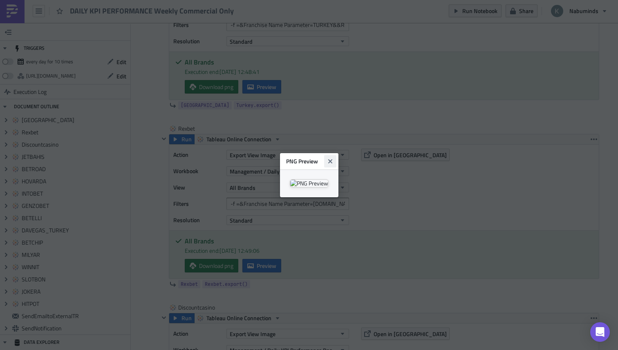
click at [336, 155] on button "Close" at bounding box center [330, 161] width 12 height 12
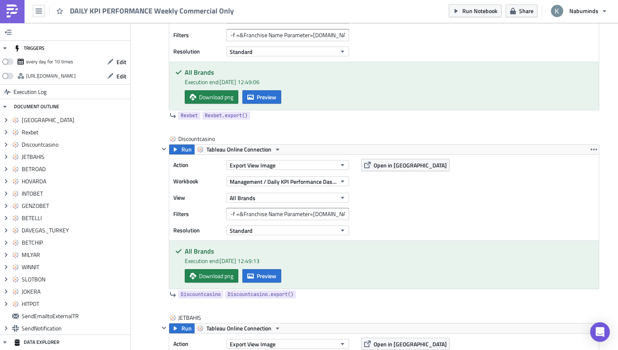
scroll to position [600, 0]
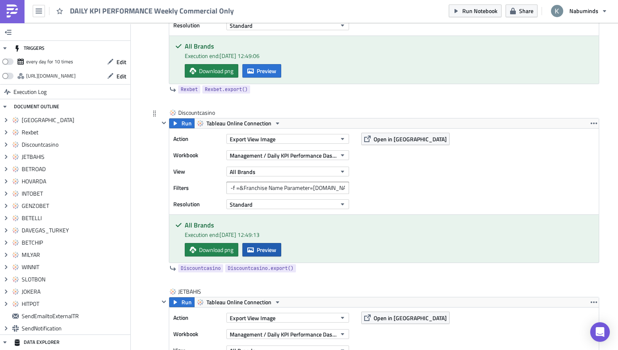
click at [274, 247] on span "Preview" at bounding box center [267, 250] width 20 height 9
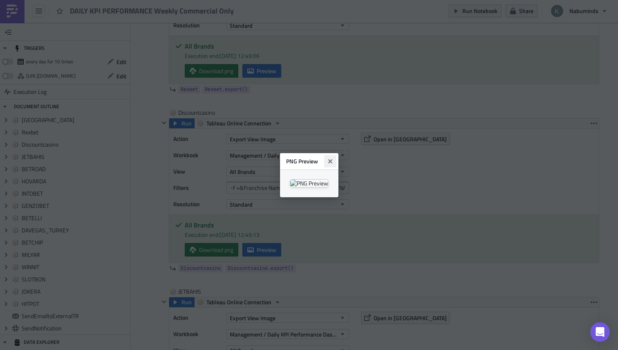
click at [334, 158] on icon "Close" at bounding box center [330, 161] width 7 height 7
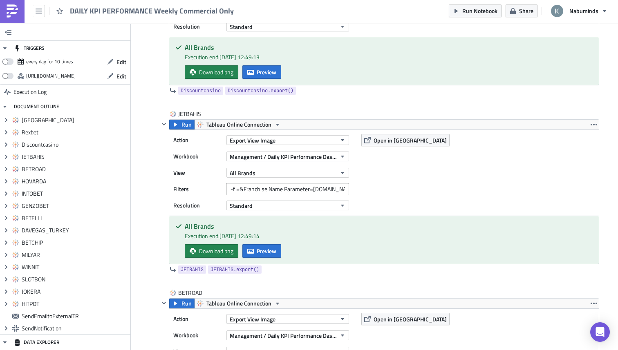
scroll to position [781, 0]
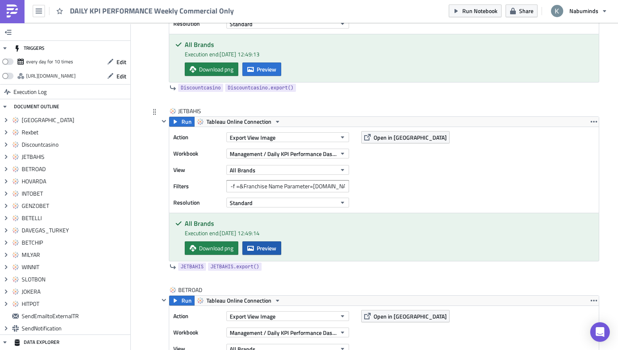
click at [274, 248] on span "Preview" at bounding box center [267, 248] width 20 height 9
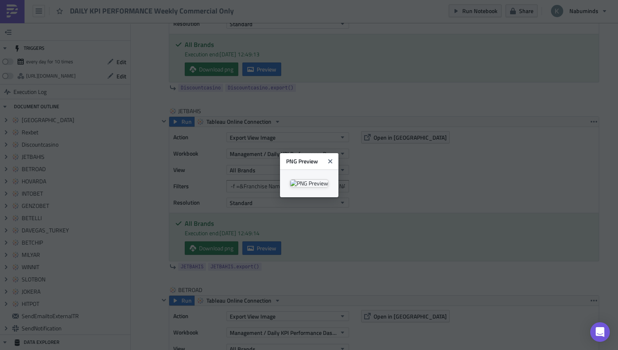
drag, startPoint x: 484, startPoint y: 34, endPoint x: 464, endPoint y: 47, distance: 24.2
click at [336, 155] on button "Close" at bounding box center [330, 161] width 12 height 12
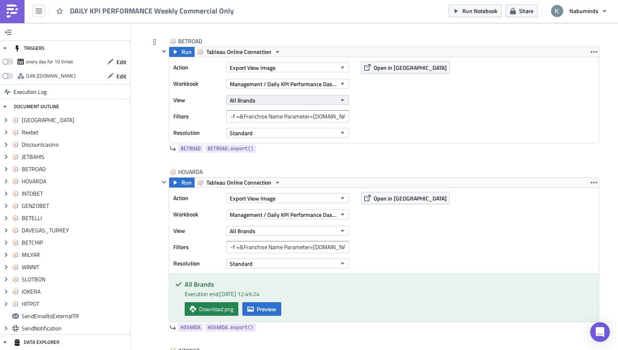
scroll to position [1015, 0]
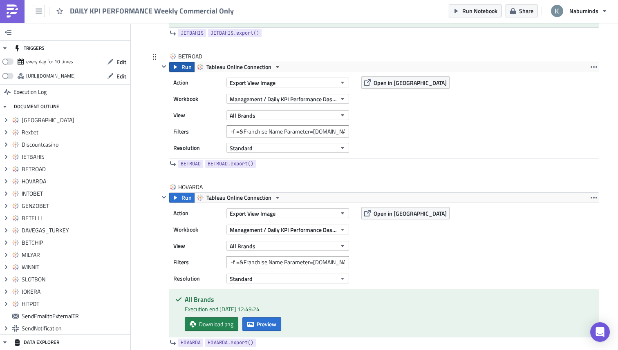
click at [183, 68] on span "Run" at bounding box center [187, 67] width 10 height 10
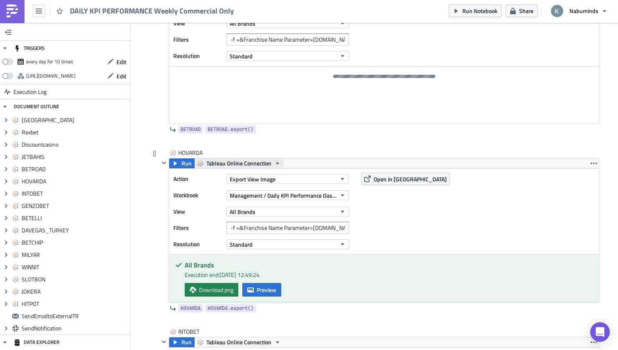
scroll to position [1143, 0]
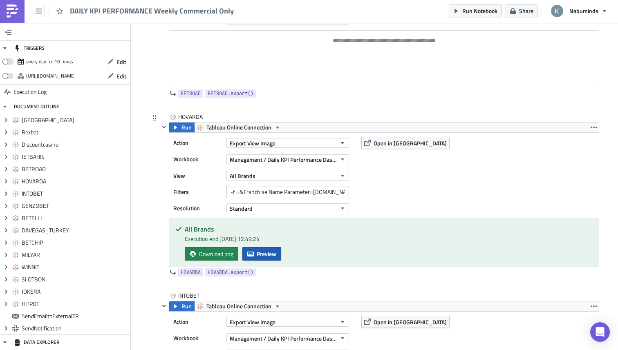
click at [274, 256] on span "Preview" at bounding box center [267, 254] width 20 height 9
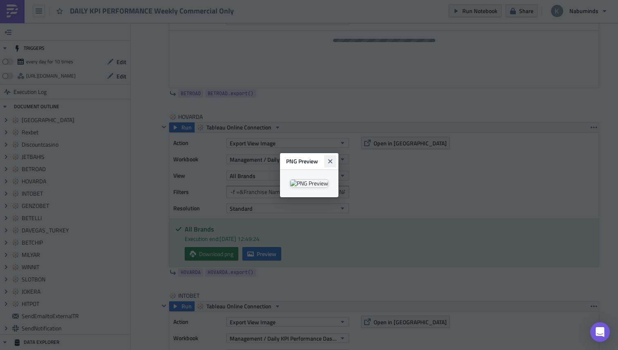
click at [334, 158] on icon "Close" at bounding box center [330, 161] width 7 height 7
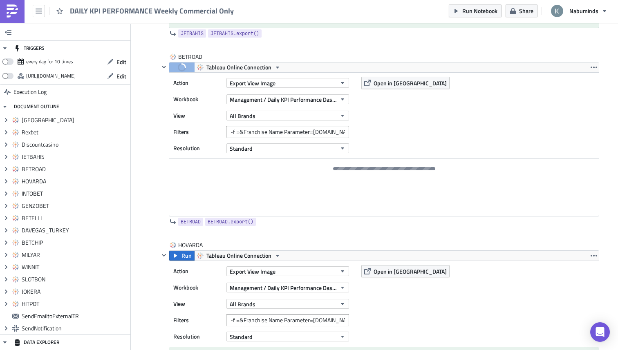
scroll to position [1003, 0]
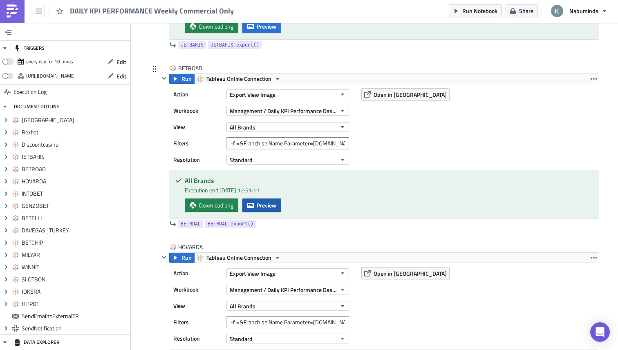
click at [265, 208] on span "Preview" at bounding box center [267, 205] width 20 height 9
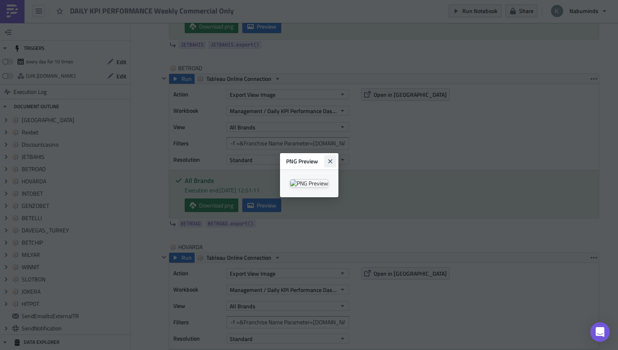
click at [334, 158] on icon "Close" at bounding box center [330, 161] width 7 height 7
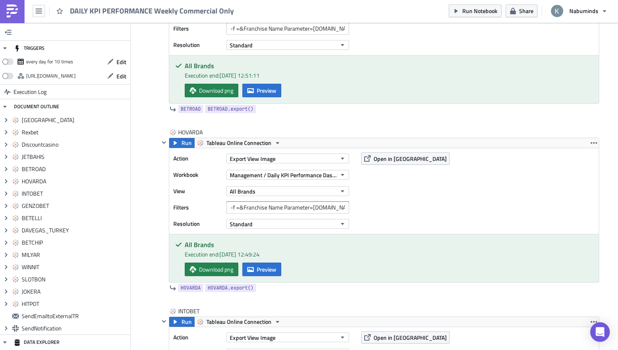
scroll to position [1193, 0]
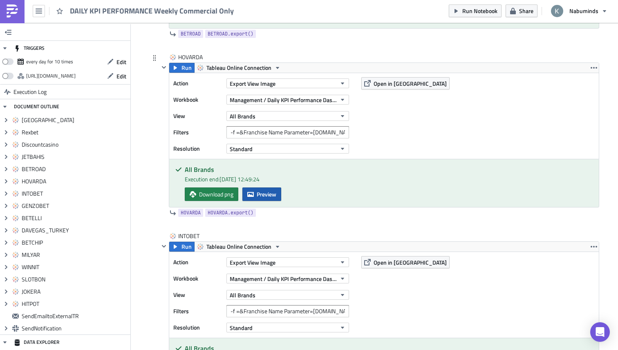
click at [275, 194] on span "Preview" at bounding box center [267, 194] width 20 height 9
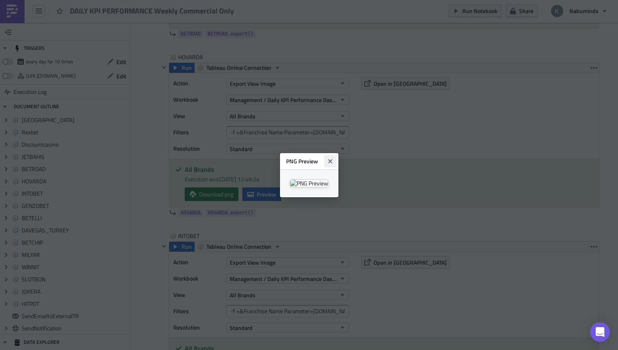
click at [332, 159] on icon "Close" at bounding box center [330, 161] width 4 height 4
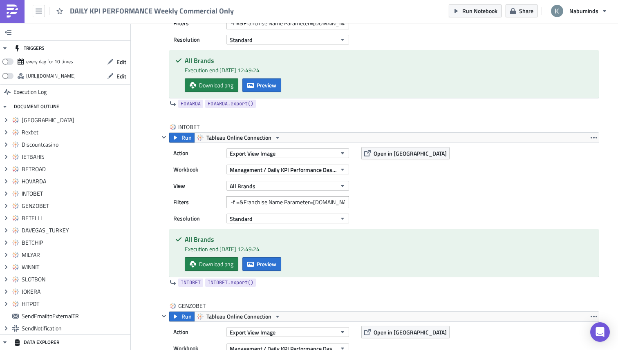
scroll to position [1360, 0]
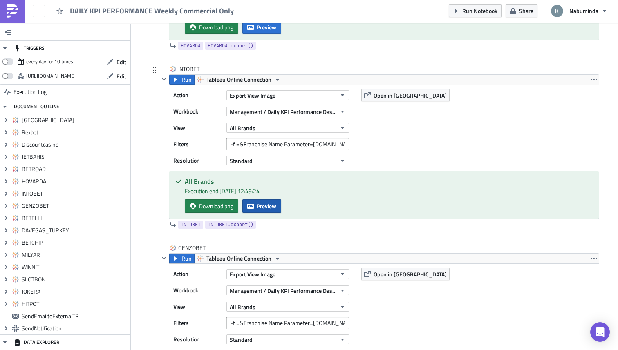
click at [274, 206] on span "Preview" at bounding box center [267, 206] width 20 height 9
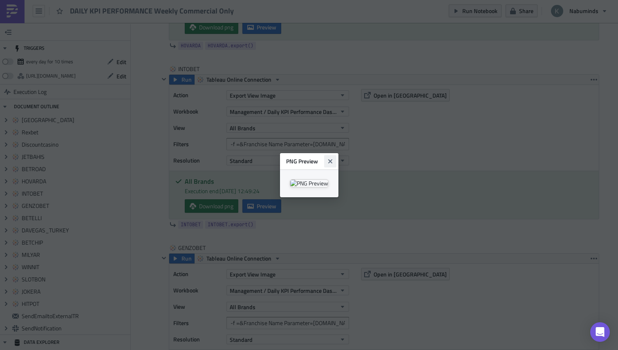
click at [332, 159] on icon "Close" at bounding box center [330, 161] width 4 height 4
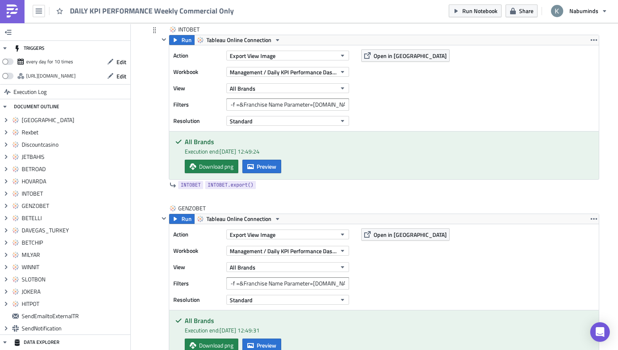
scroll to position [1509, 0]
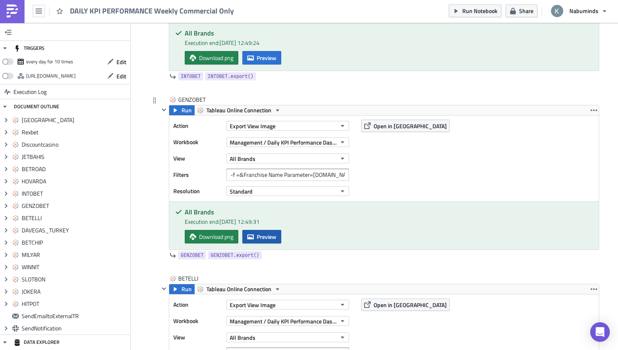
click at [273, 241] on span "Preview" at bounding box center [267, 237] width 20 height 9
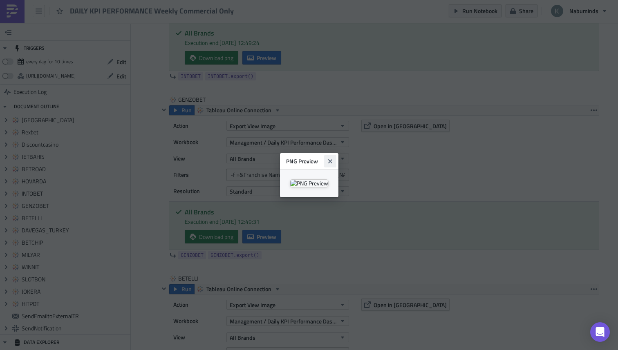
click at [334, 158] on icon "Close" at bounding box center [330, 161] width 7 height 7
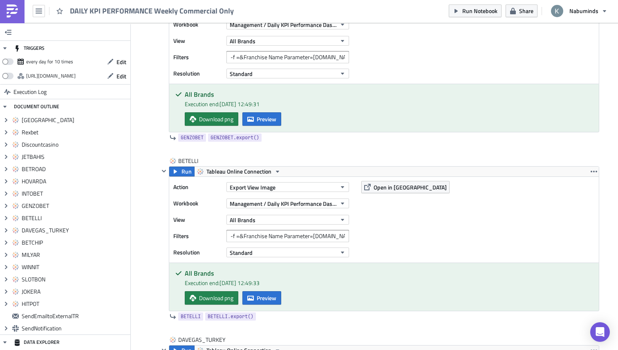
scroll to position [1674, 0]
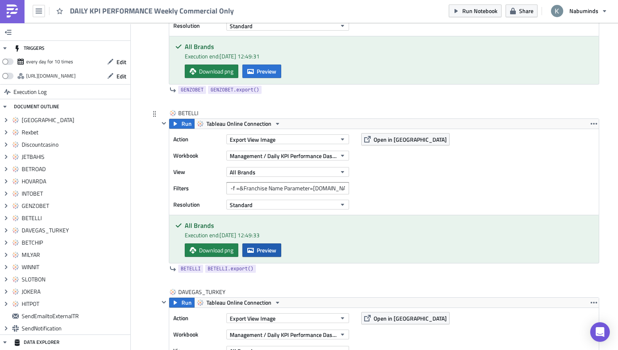
click at [276, 247] on span "Preview" at bounding box center [267, 250] width 20 height 9
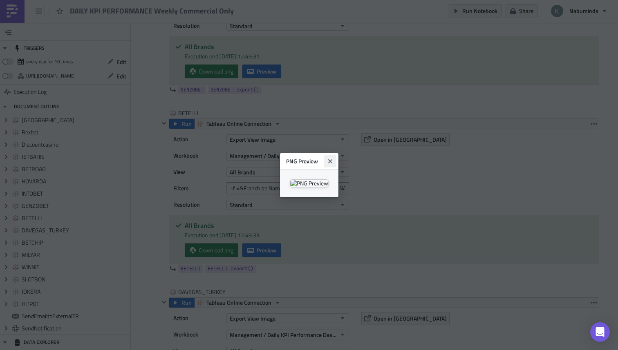
click at [334, 158] on icon "Close" at bounding box center [330, 161] width 7 height 7
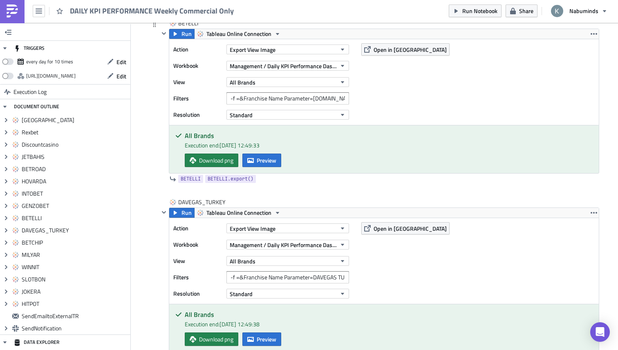
scroll to position [1810, 0]
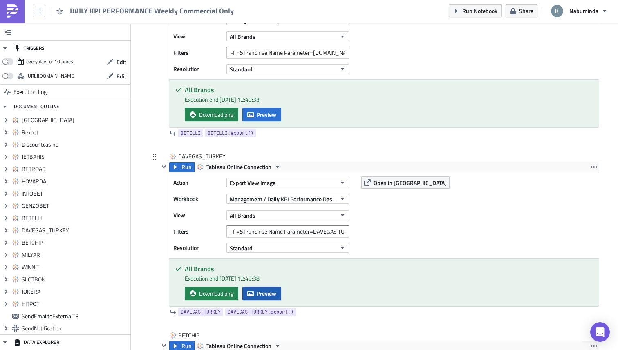
click at [274, 291] on span "Preview" at bounding box center [267, 293] width 20 height 9
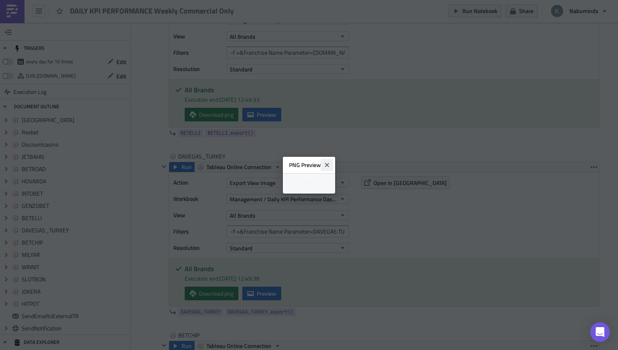
click at [330, 162] on icon "Close" at bounding box center [327, 165] width 7 height 7
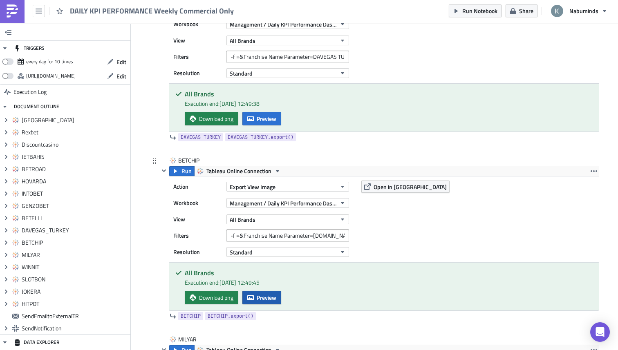
scroll to position [1985, 0]
click at [271, 296] on span "Preview" at bounding box center [267, 297] width 20 height 9
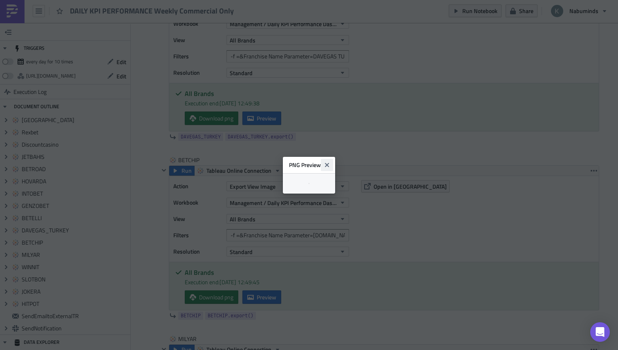
click at [329, 163] on icon "Close" at bounding box center [327, 165] width 4 height 4
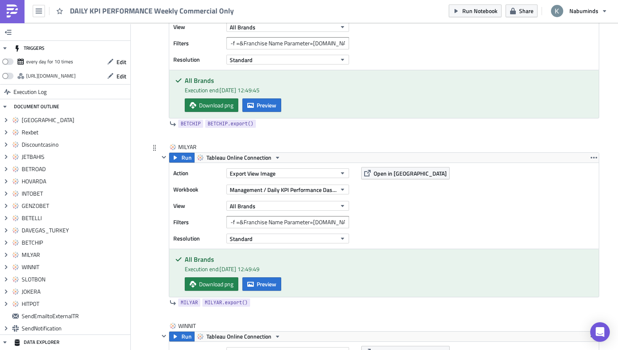
scroll to position [2180, 0]
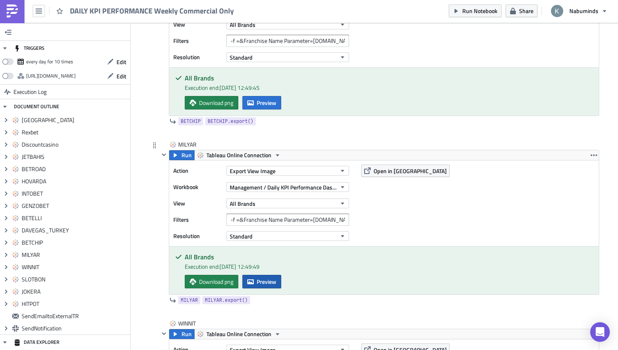
click at [272, 284] on span "Preview" at bounding box center [267, 282] width 20 height 9
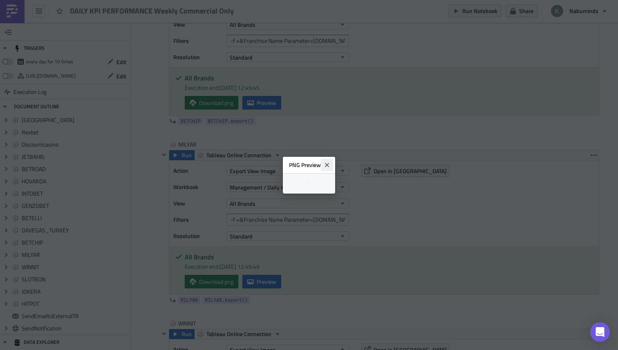
click at [329, 163] on icon "Close" at bounding box center [327, 165] width 4 height 4
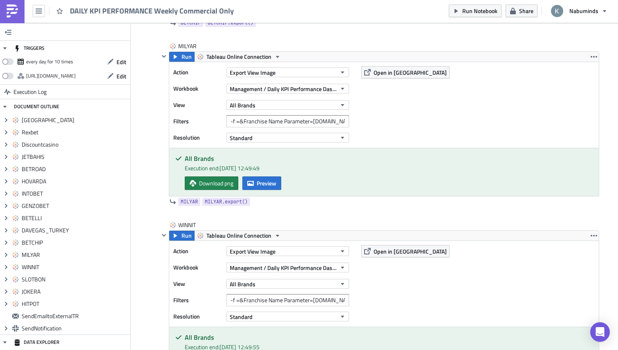
scroll to position [2328, 0]
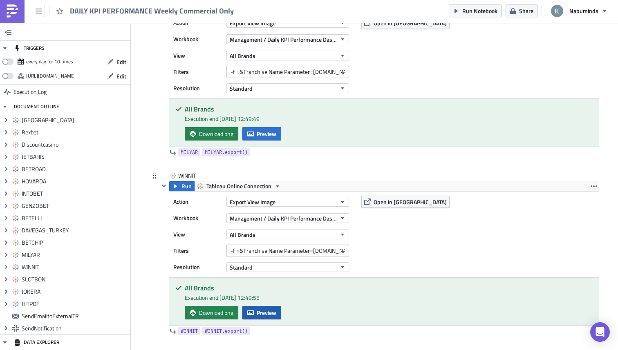
click at [267, 315] on span "Preview" at bounding box center [267, 313] width 20 height 9
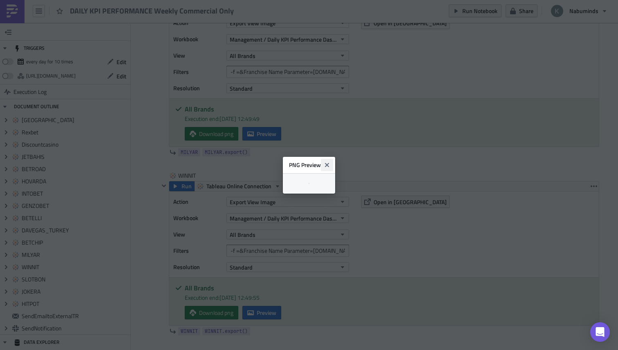
click at [330, 162] on icon "Close" at bounding box center [327, 165] width 7 height 7
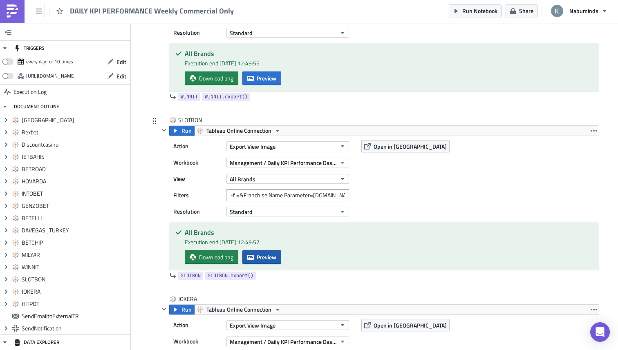
scroll to position [2563, 0]
click at [276, 257] on span "Preview" at bounding box center [267, 257] width 20 height 9
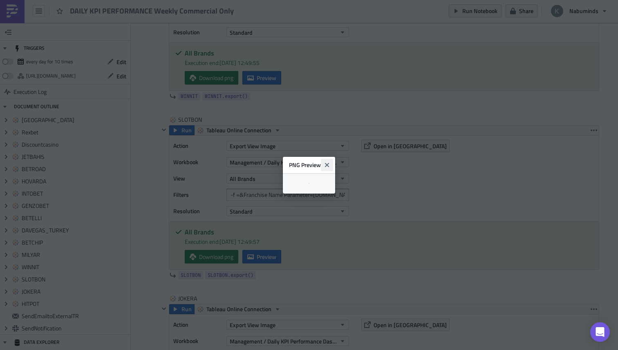
click at [334, 158] on icon "Close" at bounding box center [330, 161] width 7 height 7
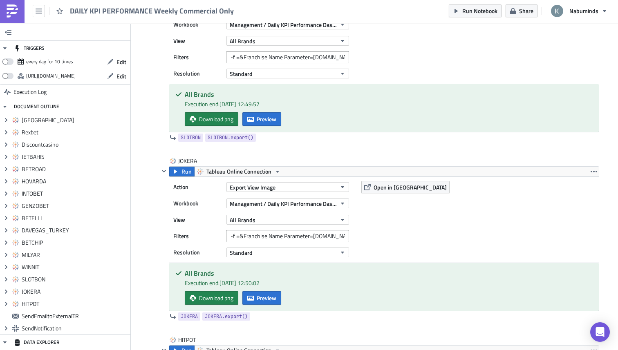
scroll to position [2779, 0]
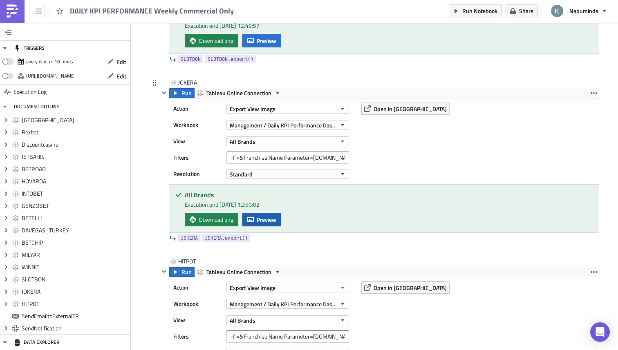
click at [280, 219] on button "Preview" at bounding box center [261, 219] width 39 height 13
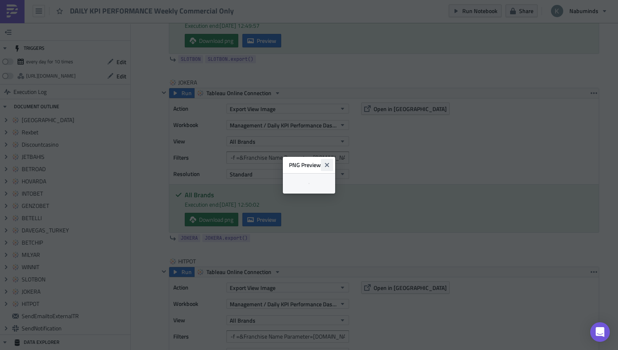
click at [329, 163] on icon "Close" at bounding box center [327, 165] width 4 height 4
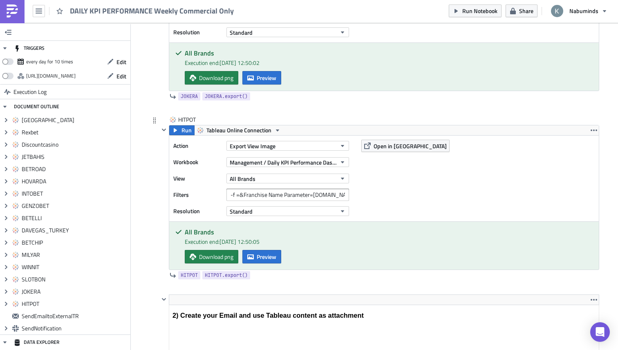
scroll to position [2922, 0]
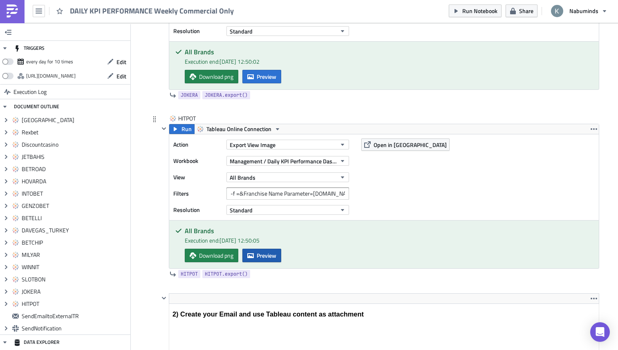
click at [274, 260] on button "Preview" at bounding box center [261, 255] width 39 height 13
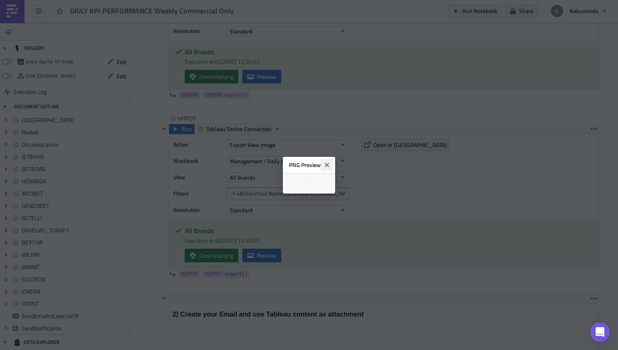
click at [333, 159] on button "Close" at bounding box center [327, 165] width 12 height 12
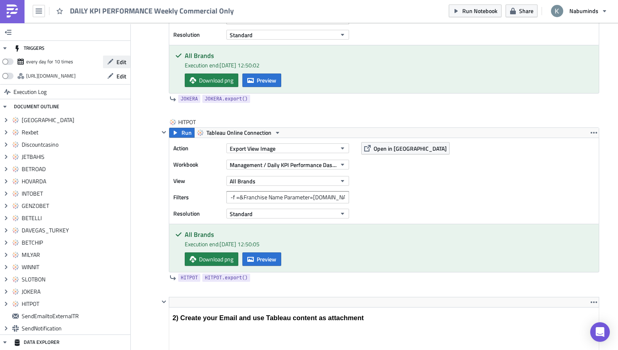
scroll to position [2888, 0]
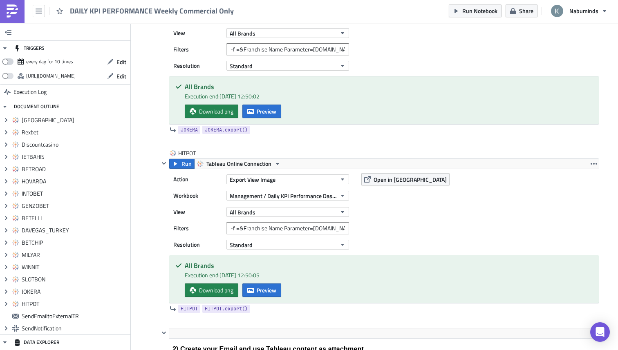
click at [7, 61] on span at bounding box center [7, 61] width 11 height 7
click at [7, 61] on input "checkbox" at bounding box center [6, 59] width 5 height 5
checkbox input "true"
click at [116, 62] on button "Edit" at bounding box center [116, 62] width 27 height 13
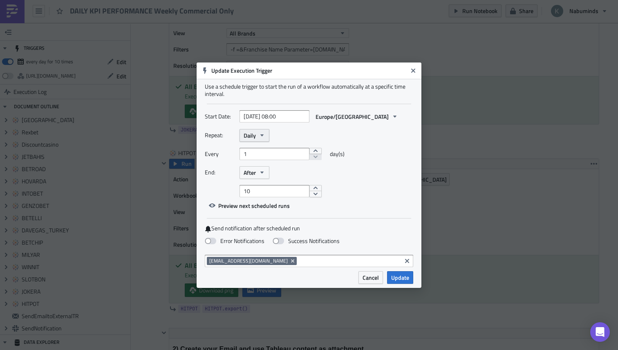
click at [264, 139] on button "Daily" at bounding box center [255, 135] width 30 height 13
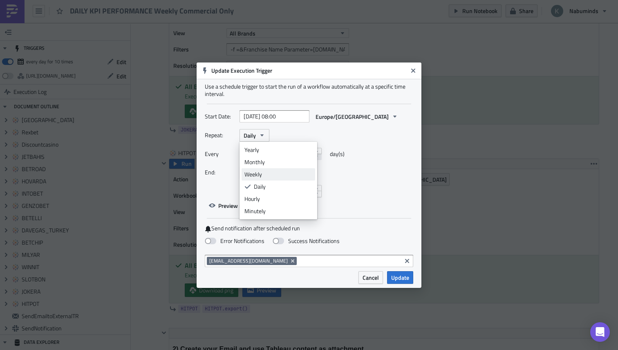
click at [265, 170] on div "Weekly" at bounding box center [278, 174] width 68 height 8
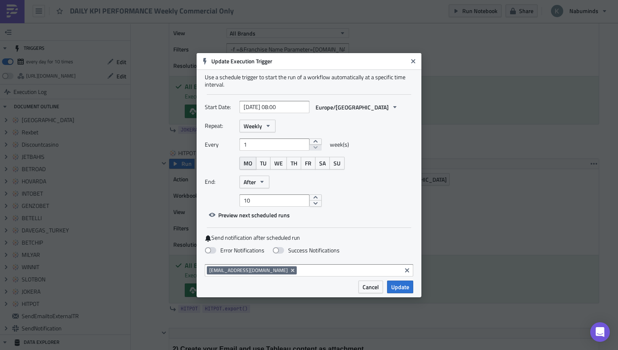
click at [249, 161] on span "MO" at bounding box center [248, 163] width 9 height 9
click at [259, 184] on icon "button" at bounding box center [262, 182] width 7 height 7
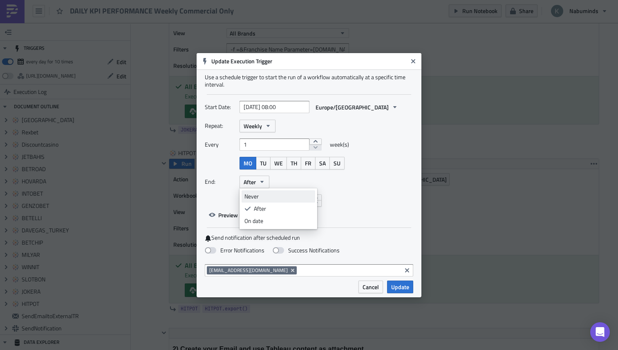
click at [260, 195] on div "Never" at bounding box center [278, 197] width 68 height 8
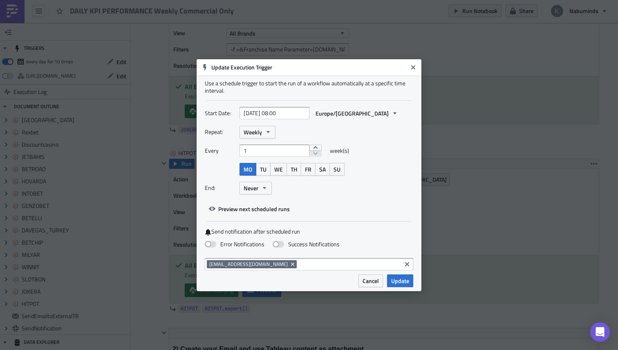
click at [299, 263] on input at bounding box center [349, 264] width 101 height 8
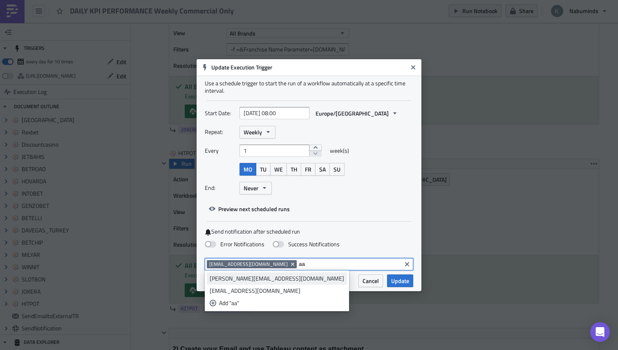
type input "aa"
click at [257, 280] on div "[PERSON_NAME][EMAIL_ADDRESS][DOMAIN_NAME]" at bounding box center [277, 279] width 135 height 8
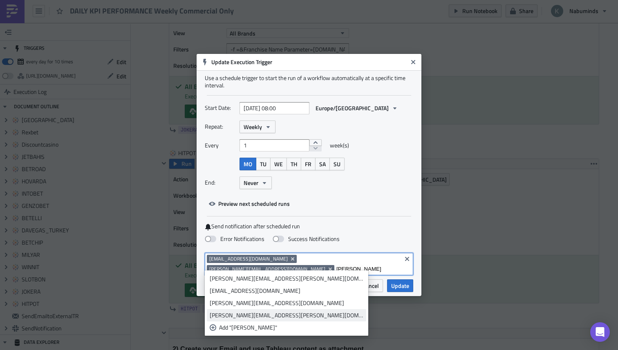
type input "[PERSON_NAME]"
click at [265, 312] on div "[PERSON_NAME][EMAIL_ADDRESS][PERSON_NAME][DOMAIN_NAME]" at bounding box center [287, 316] width 154 height 8
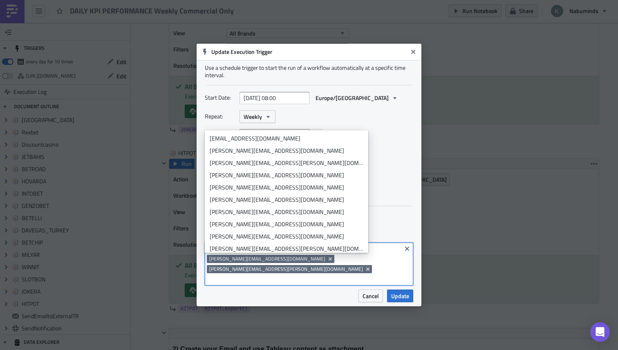
click at [306, 276] on input at bounding box center [303, 280] width 193 height 8
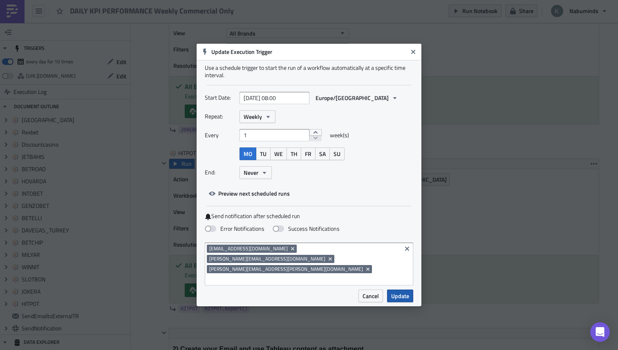
click at [403, 292] on span "Update" at bounding box center [400, 296] width 18 height 9
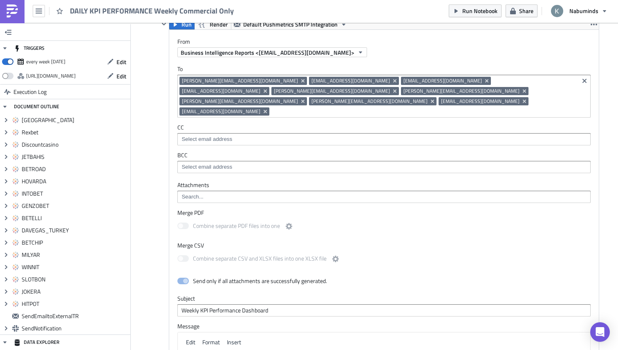
scroll to position [3173, 0]
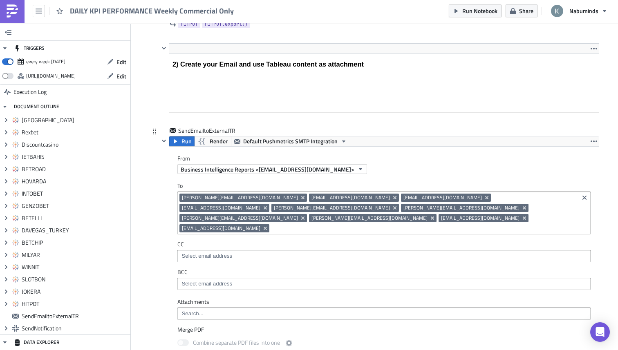
click at [442, 224] on input at bounding box center [423, 228] width 305 height 8
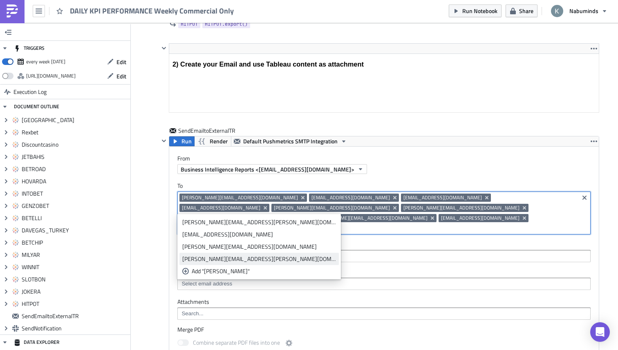
type input "[PERSON_NAME]"
click at [242, 260] on div "[PERSON_NAME][EMAIL_ADDRESS][PERSON_NAME][DOMAIN_NAME]" at bounding box center [259, 259] width 154 height 8
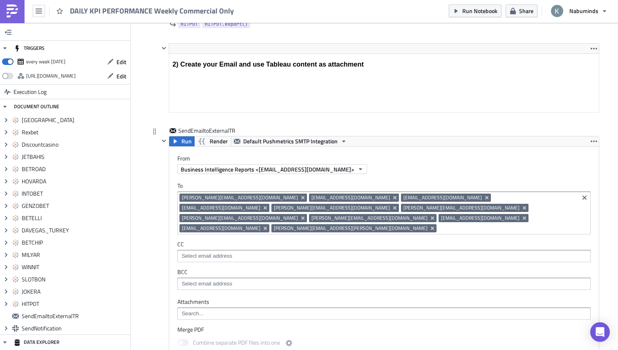
click at [497, 224] on input at bounding box center [508, 228] width 138 height 8
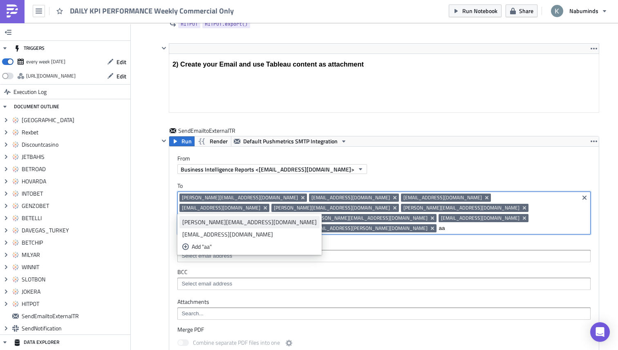
type input "aa"
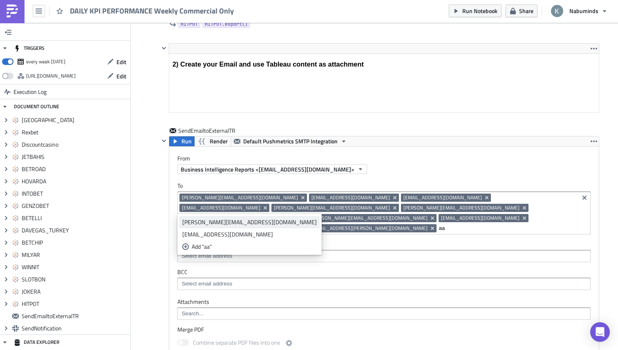
click at [232, 226] on div "[PERSON_NAME][EMAIL_ADDRESS][DOMAIN_NAME]" at bounding box center [249, 222] width 135 height 8
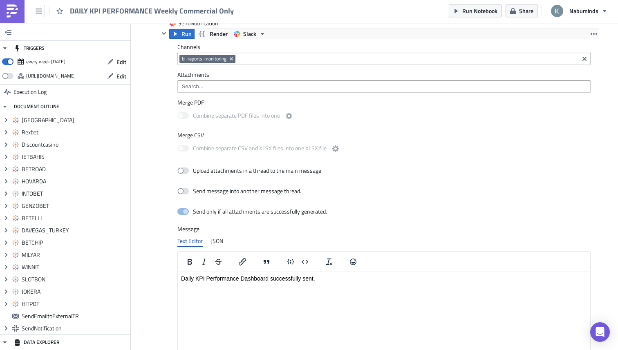
scroll to position [3830, 0]
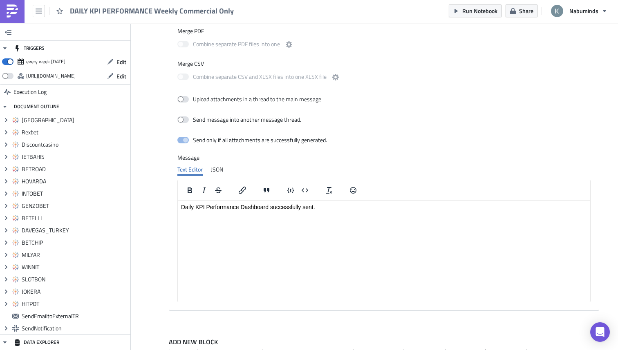
click at [210, 212] on html "Daily KPI Performance Dashboard successfully sent." at bounding box center [384, 207] width 413 height 13
click at [183, 207] on p "Daily KPI Performance Dashboard successfully sent." at bounding box center [384, 207] width 406 height 7
click at [268, 205] on p "Daily KPI Performance Dashboard successfully sent." at bounding box center [384, 207] width 406 height 7
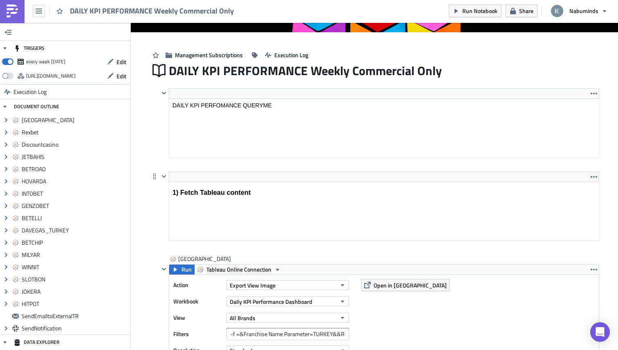
scroll to position [0, 0]
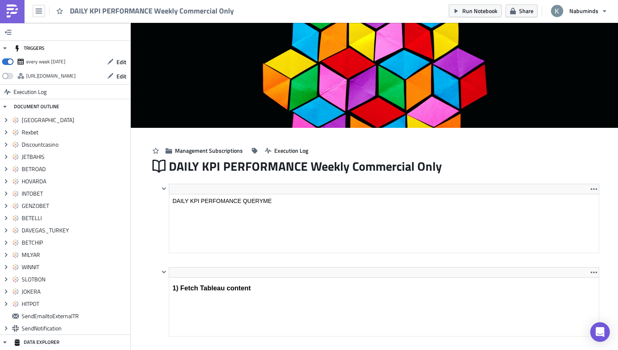
click at [19, 9] on link at bounding box center [12, 11] width 25 height 25
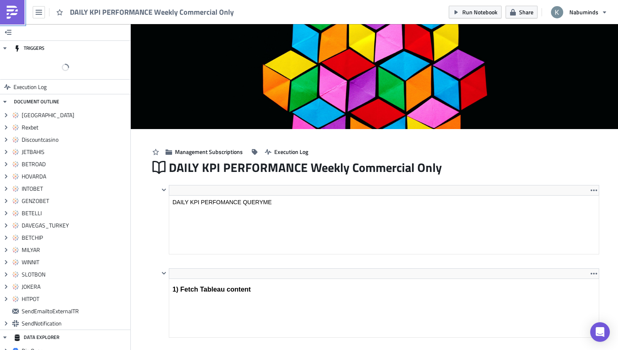
click at [5, 10] on link at bounding box center [12, 12] width 25 height 25
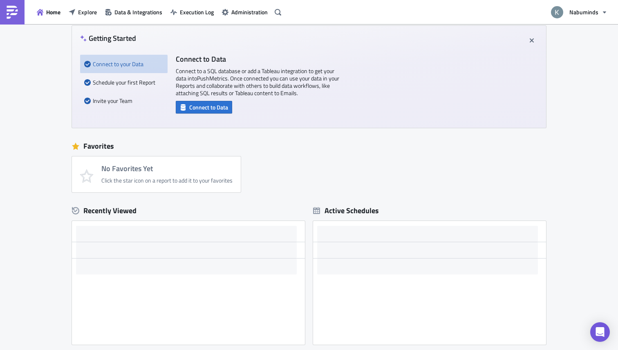
scroll to position [38, 0]
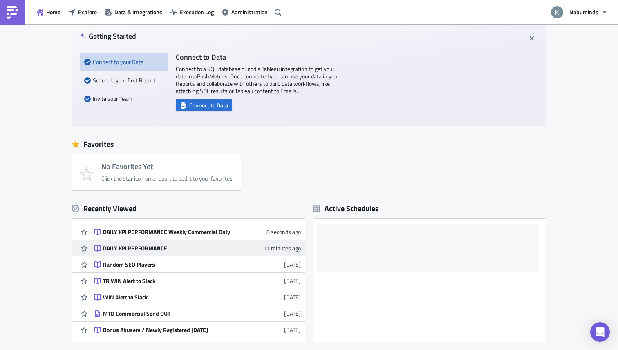
click at [156, 248] on div "DAILY KPI PERFORMANCE" at bounding box center [174, 248] width 143 height 7
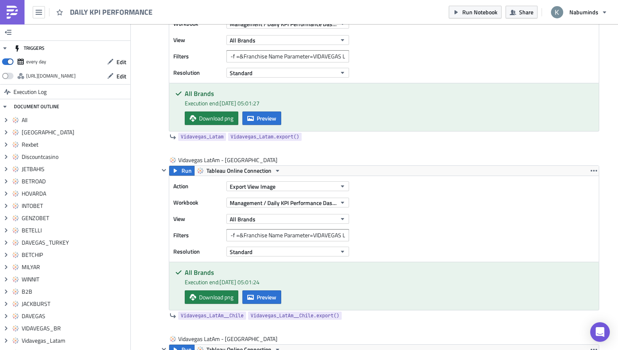
scroll to position [3610, 0]
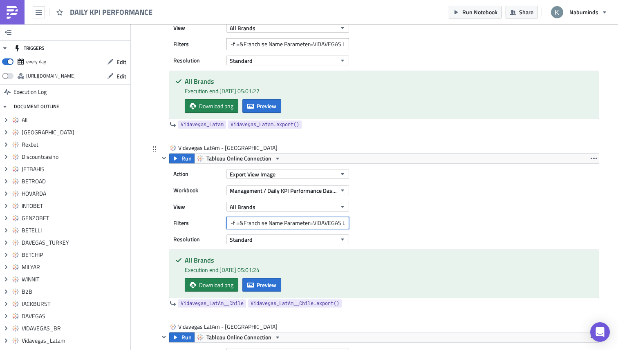
click at [312, 223] on input "-f =&Franchise Name Parameter=VIDAVEGAS LATAM&&Market Group Parameter ALL brand…" at bounding box center [287, 223] width 123 height 12
